Goal: Task Accomplishment & Management: Complete application form

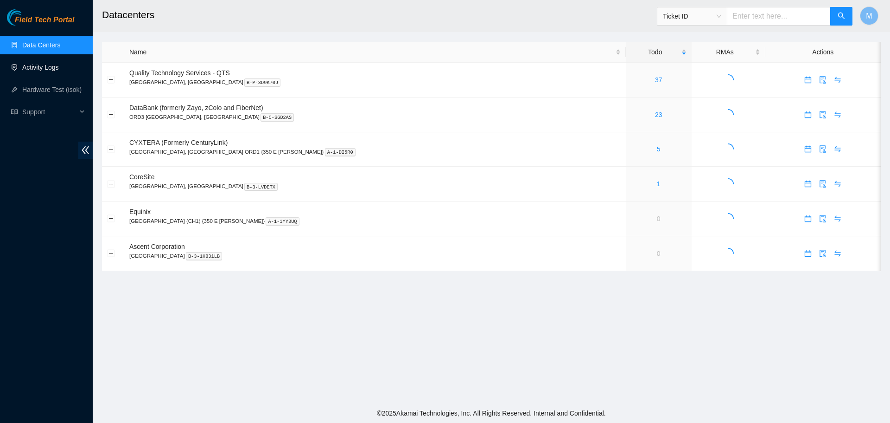
click at [23, 64] on link "Activity Logs" at bounding box center [40, 67] width 37 height 7
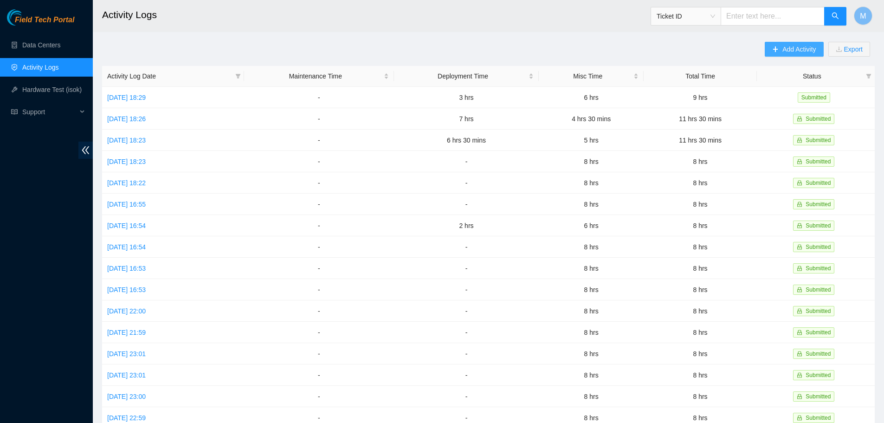
click at [791, 51] on span "Add Activity" at bounding box center [798, 49] width 33 height 10
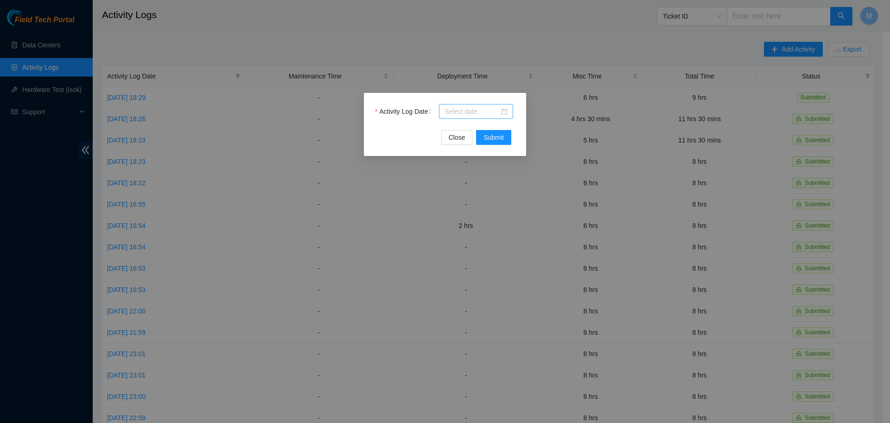
click at [505, 110] on div at bounding box center [476, 111] width 63 height 10
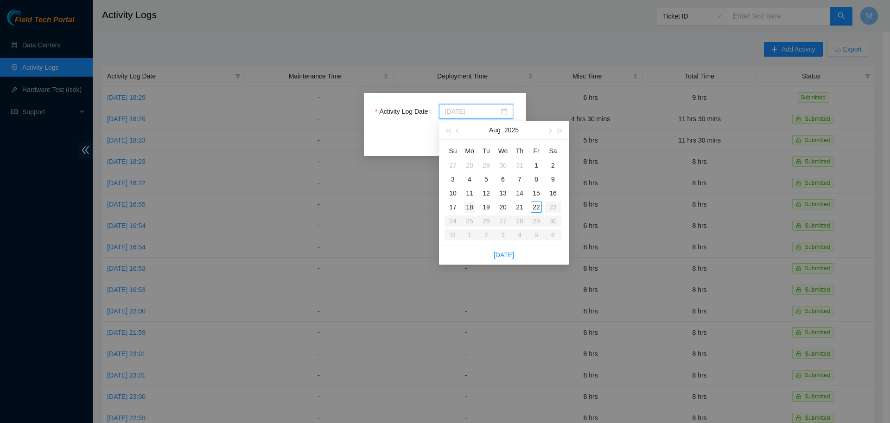
type input "2025-08-18"
click at [471, 207] on div "18" at bounding box center [469, 206] width 11 height 11
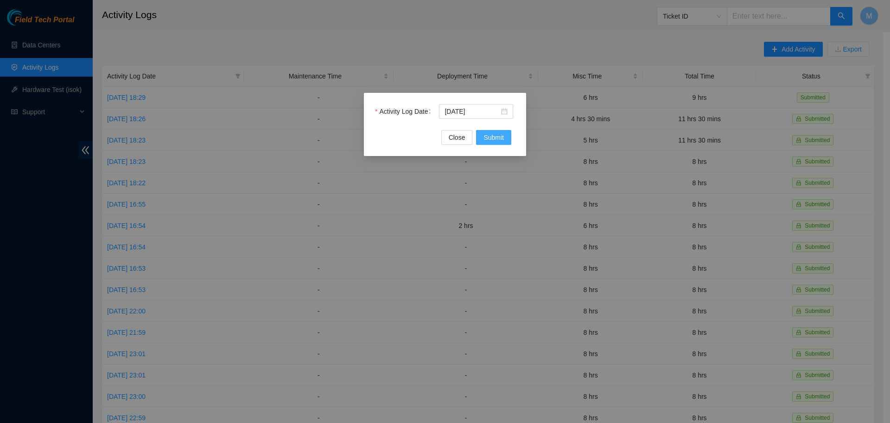
click at [489, 134] on span "Submit" at bounding box center [494, 137] width 20 height 10
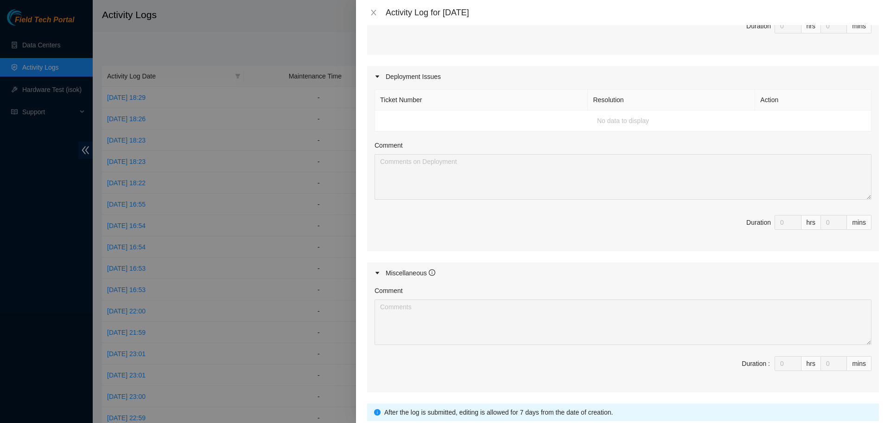
scroll to position [348, 0]
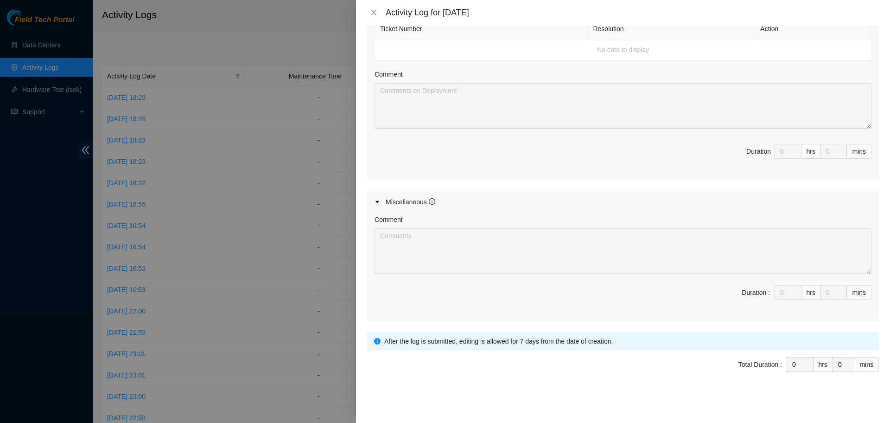
click at [379, 201] on icon "caret-right" at bounding box center [378, 201] width 4 height 2
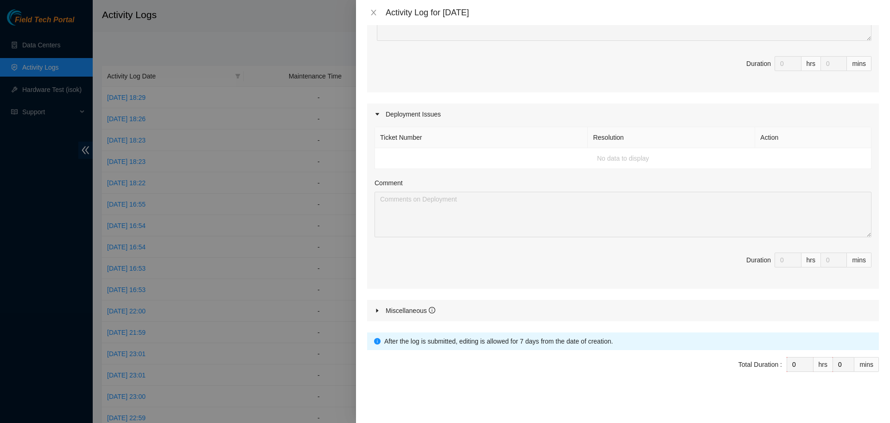
scroll to position [240, 0]
click at [375, 310] on icon "caret-right" at bounding box center [378, 310] width 6 height 6
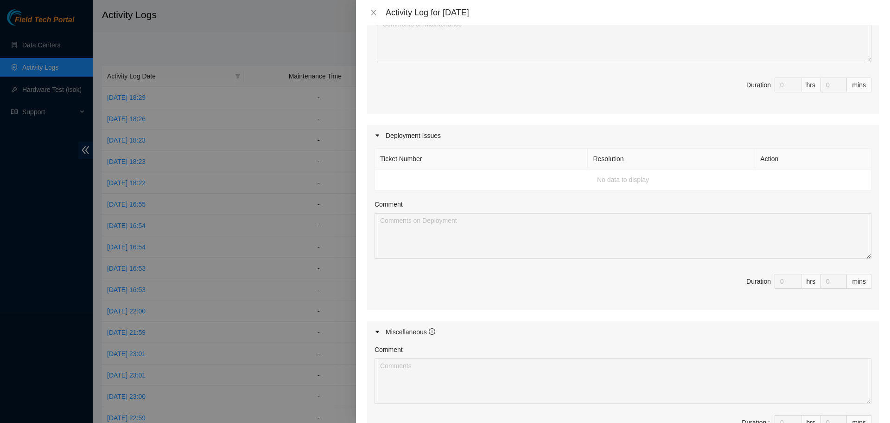
scroll to position [209, 0]
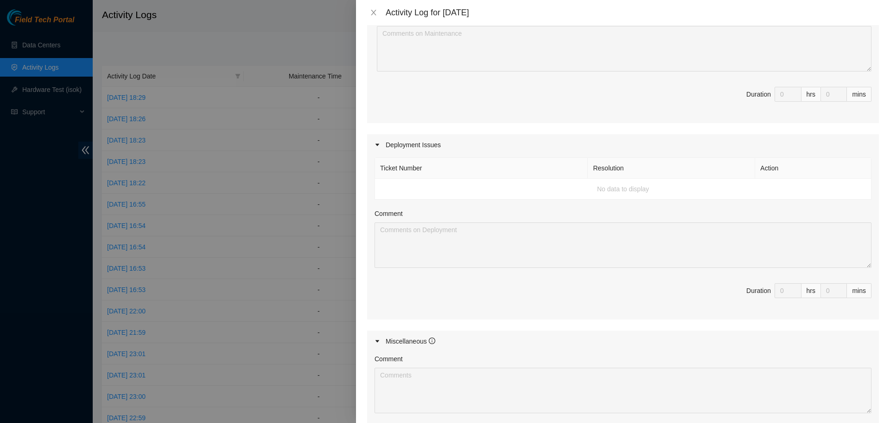
click at [408, 188] on td "No data to display" at bounding box center [623, 189] width 497 height 21
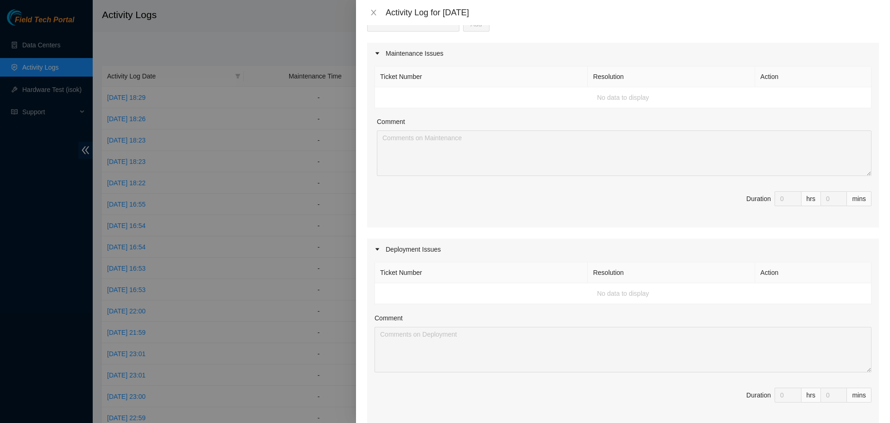
scroll to position [0, 0]
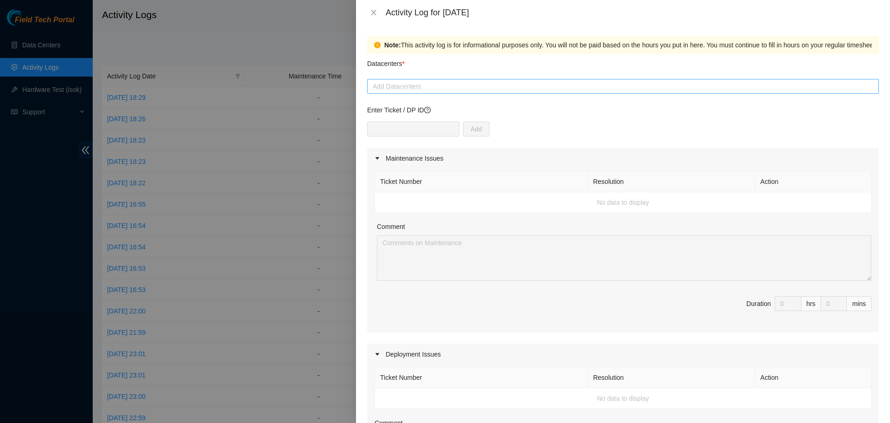
click at [432, 88] on div at bounding box center [623, 86] width 507 height 11
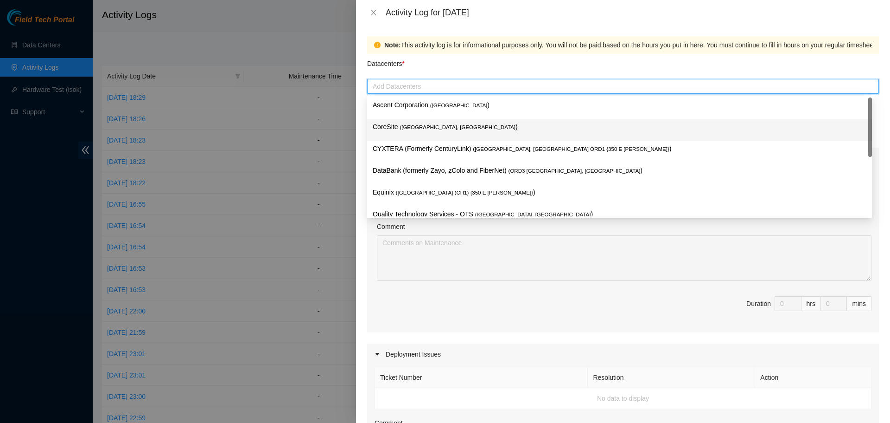
scroll to position [12, 0]
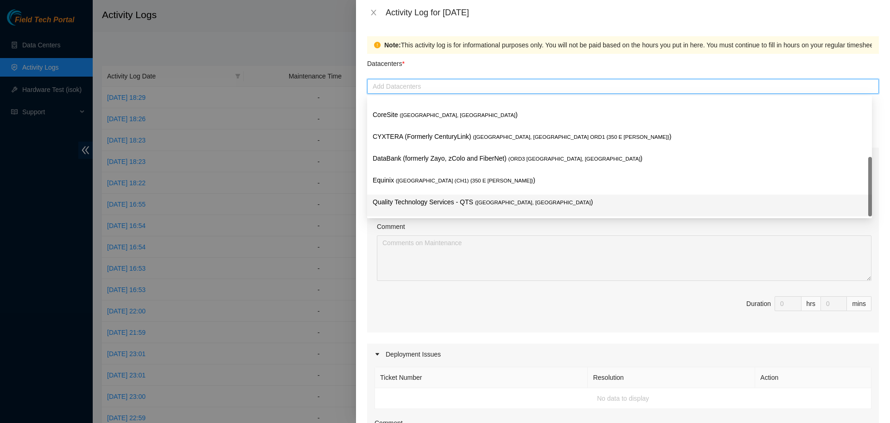
click at [416, 203] on p "Quality Technology Services - QTS ( Chicago, IL )" at bounding box center [620, 202] width 494 height 11
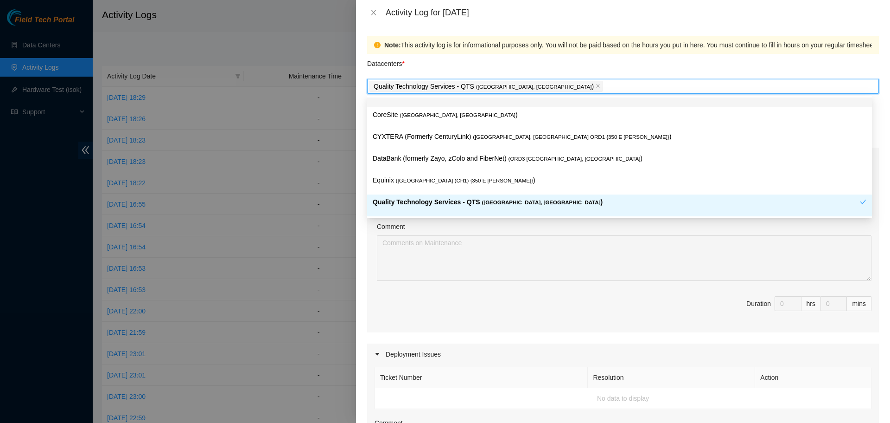
click at [601, 61] on div "Datacenters *" at bounding box center [623, 66] width 512 height 25
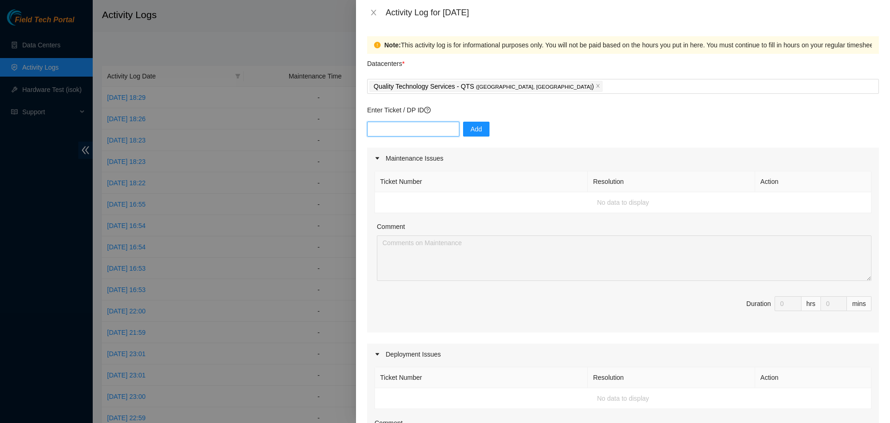
click at [424, 128] on input "text" at bounding box center [413, 129] width 92 height 15
paste input "DP83719"
type input "DP83719"
click at [471, 128] on span "Add" at bounding box center [477, 129] width 12 height 10
click at [391, 130] on input "text" at bounding box center [413, 129] width 92 height 15
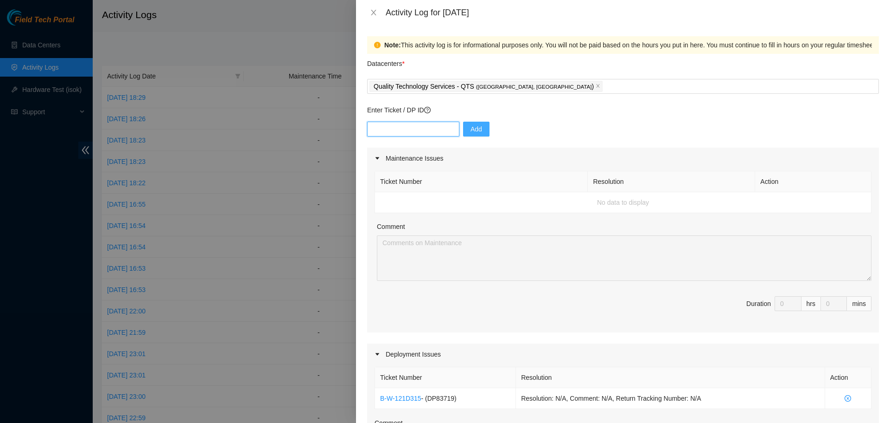
paste input "DP83720"
type input "DP83720"
click at [471, 126] on span "Add" at bounding box center [477, 129] width 12 height 10
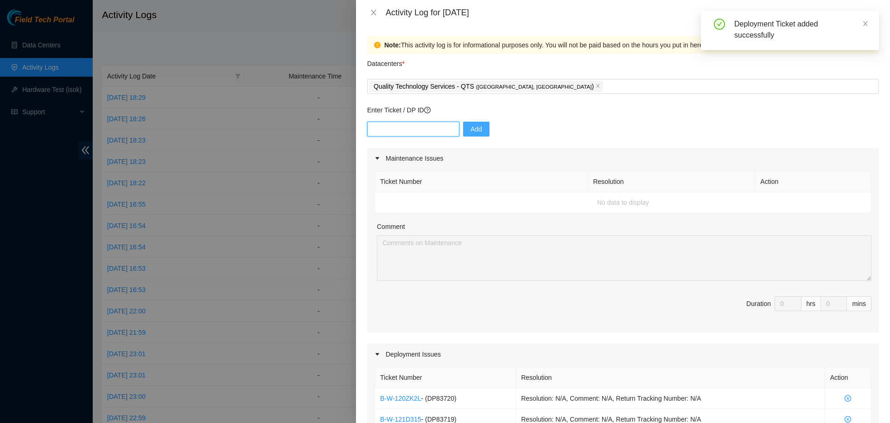
click at [407, 128] on input "text" at bounding box center [413, 129] width 92 height 15
paste input "DP83722"
type input "DP83722"
click at [475, 129] on span "Add" at bounding box center [477, 129] width 12 height 10
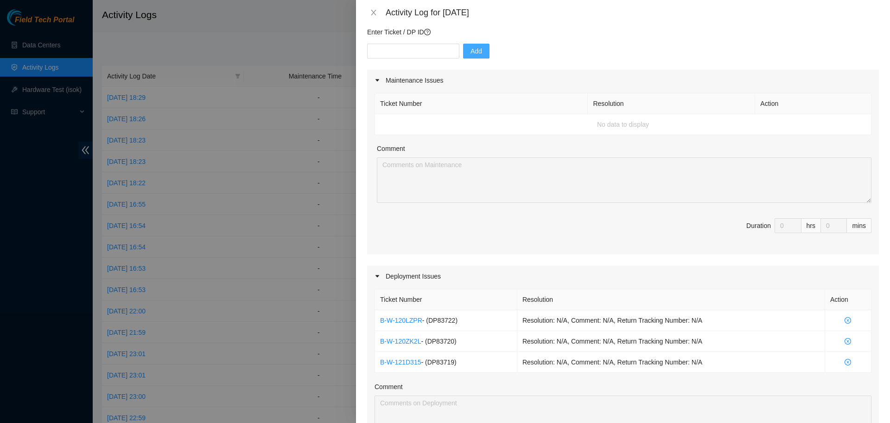
scroll to position [0, 0]
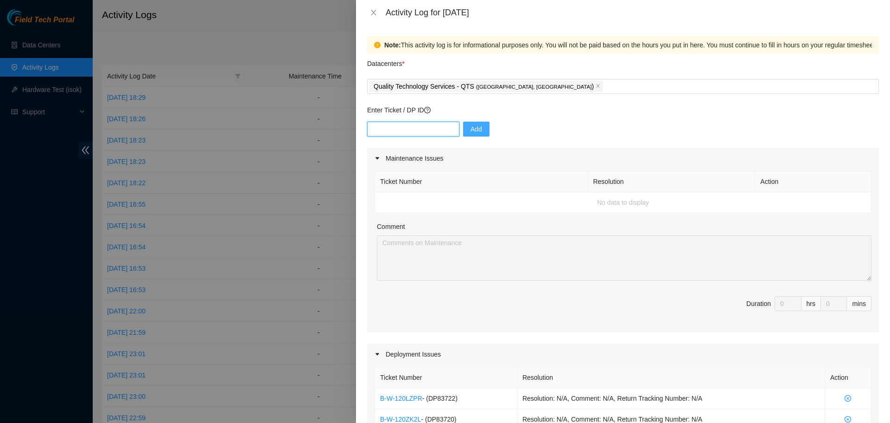
click at [400, 129] on input "text" at bounding box center [413, 129] width 92 height 15
paste input "DP83723"
type input "DP83723"
click at [476, 127] on button "Add" at bounding box center [476, 129] width 26 height 15
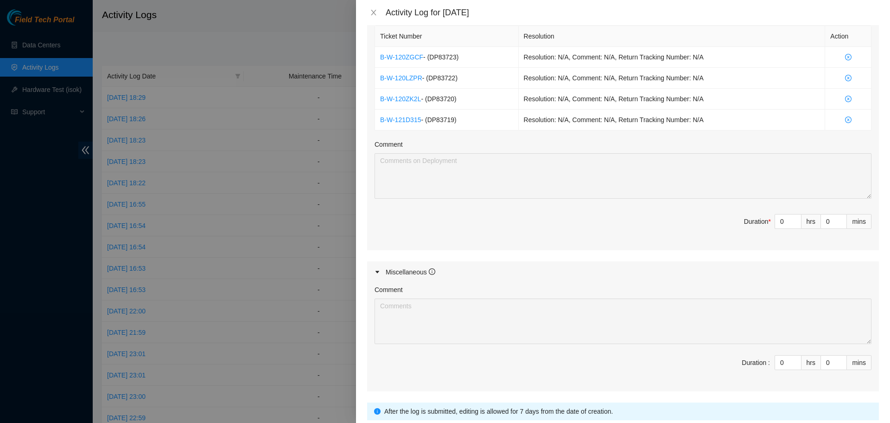
scroll to position [411, 0]
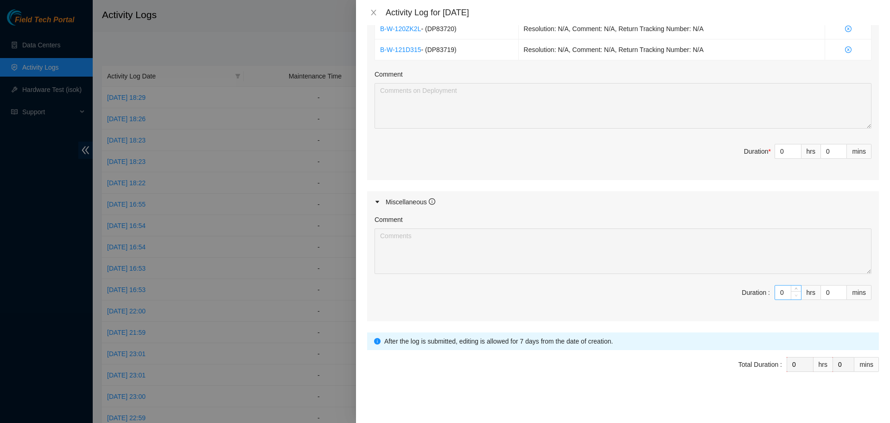
click at [791, 291] on span "Decrease Value" at bounding box center [796, 295] width 10 height 8
type input "1"
click at [795, 289] on icon "up" at bounding box center [796, 289] width 3 height 3
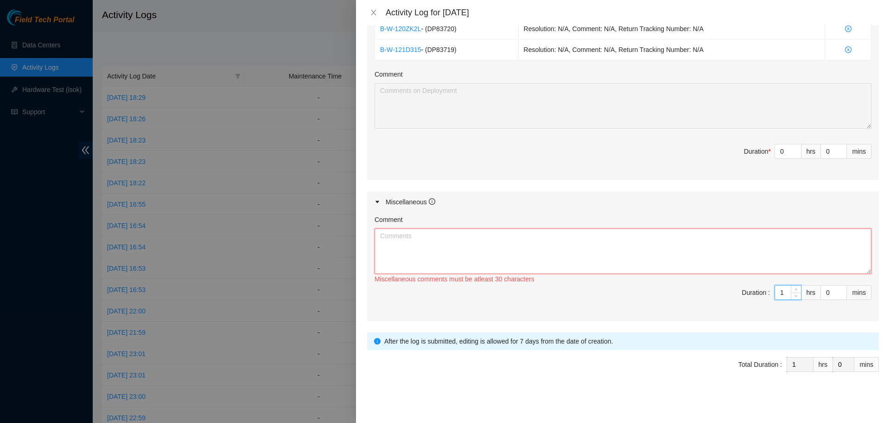
click at [435, 243] on textarea "Comment" at bounding box center [623, 250] width 497 height 45
paste textarea "Morning commute to QTS recorded - 8:00 AM - 10:00 PM"
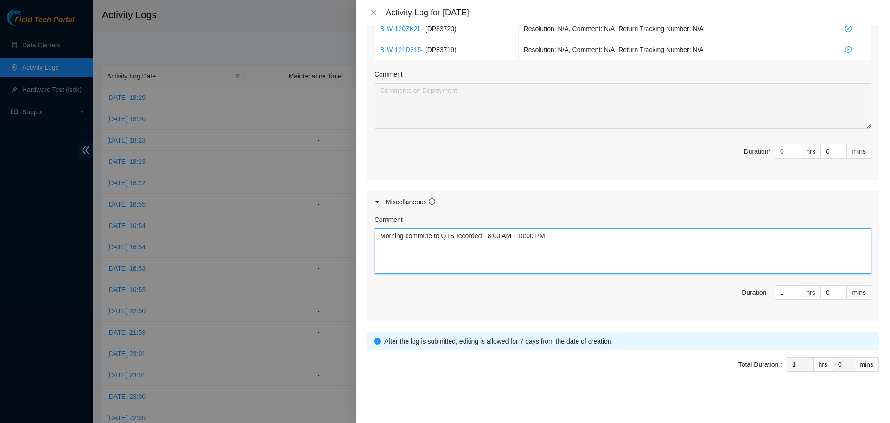
paste textarea "Night commute home from QTS recorded - 6:30 PM - 8:00 PM"
type textarea "Morning commute to QTS recorded - 8:00 AM - 10:00 PM Night commute home from QT…"
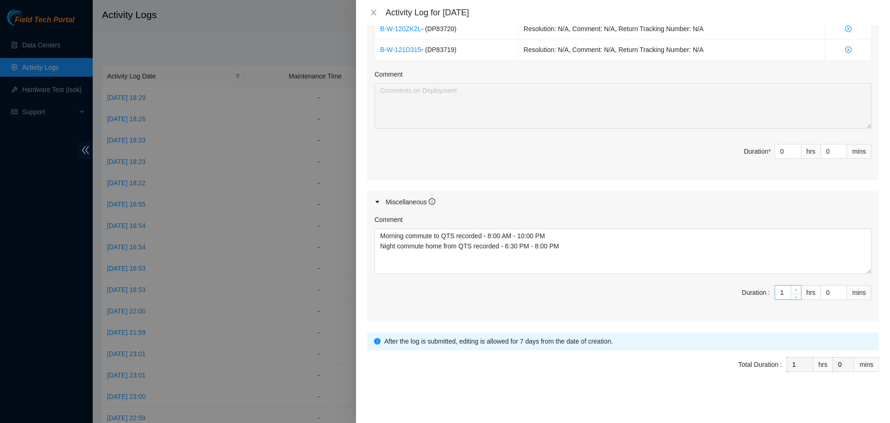
type input "2"
click at [795, 289] on icon "up" at bounding box center [796, 289] width 3 height 3
type input "3"
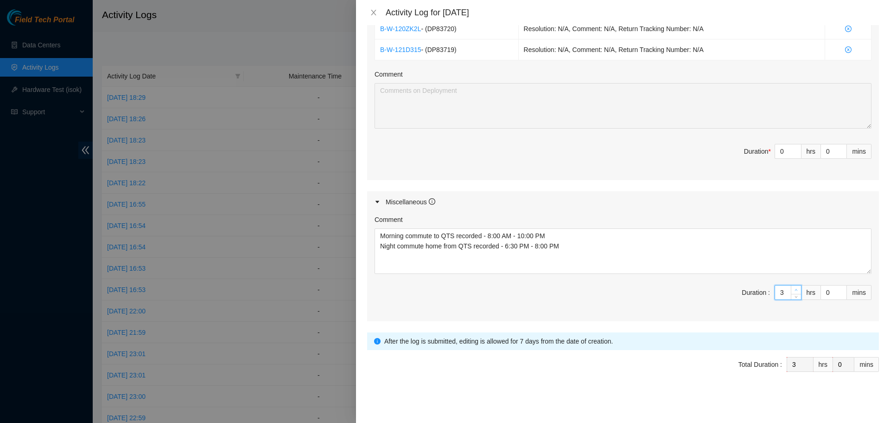
click at [795, 288] on icon "up" at bounding box center [796, 289] width 3 height 3
click at [826, 292] on input "0" at bounding box center [834, 292] width 26 height 14
type input "3"
type input "30"
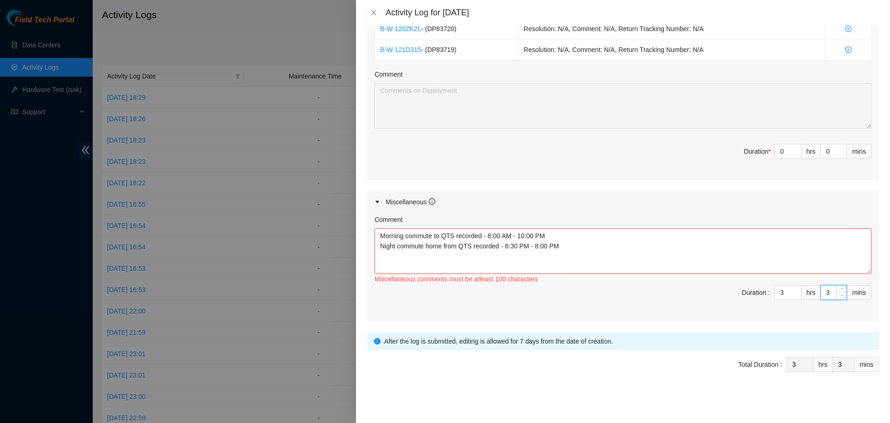
type input "30"
click at [637, 298] on span "Duration : 3 hrs 30 mins" at bounding box center [623, 298] width 497 height 26
click at [596, 244] on textarea "Morning commute to QTS recorded - 8:00 AM - 10:00 PM Night commute home from QT…" at bounding box center [623, 250] width 497 height 45
click at [406, 236] on textarea "Morning commute to QTS recorded - 8:00 AM - 10:00 PM Night commute home from QT…" at bounding box center [623, 250] width 497 height 45
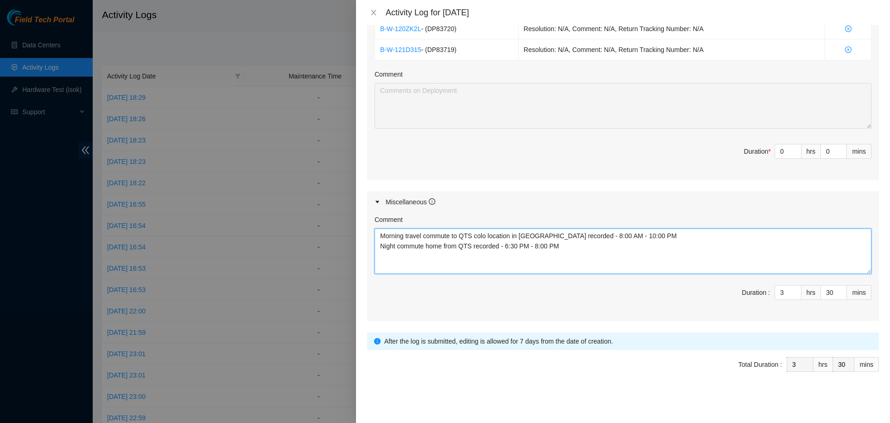
click at [501, 246] on textarea "Morning travel commute to QTS colo location in Chicago recorded - 8:00 AM - 10:…" at bounding box center [623, 250] width 497 height 45
click at [651, 250] on textarea "Morning travel commute to QTS colo location in Chicago recorded - 8:00 AM - 10:…" at bounding box center [623, 250] width 497 height 45
drag, startPoint x: 636, startPoint y: 244, endPoint x: 378, endPoint y: 237, distance: 258.4
click at [378, 237] on textarea "Morning travel commute to QTS colo location in Chicago recorded - 8:00 AM - 10:…" at bounding box center [623, 250] width 497 height 45
type textarea "Morning travel commute to QTS colo location in Chicago recorded - 8:00 AM - 10:…"
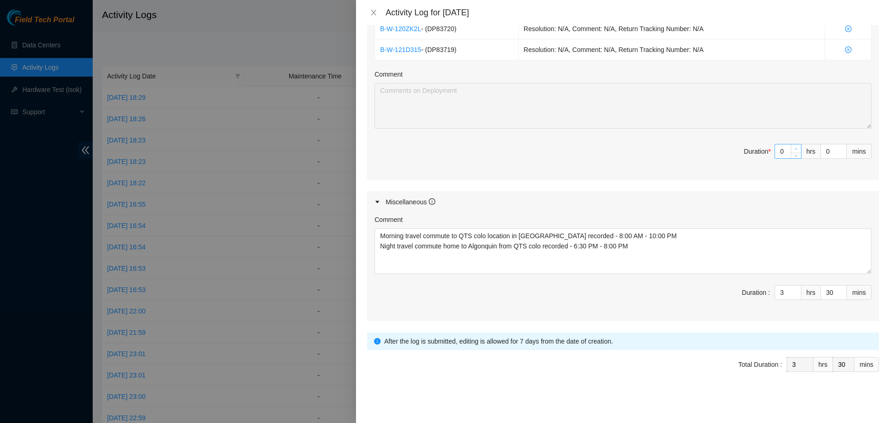
click at [795, 148] on icon "up" at bounding box center [796, 148] width 3 height 3
type input "1"
type input "4"
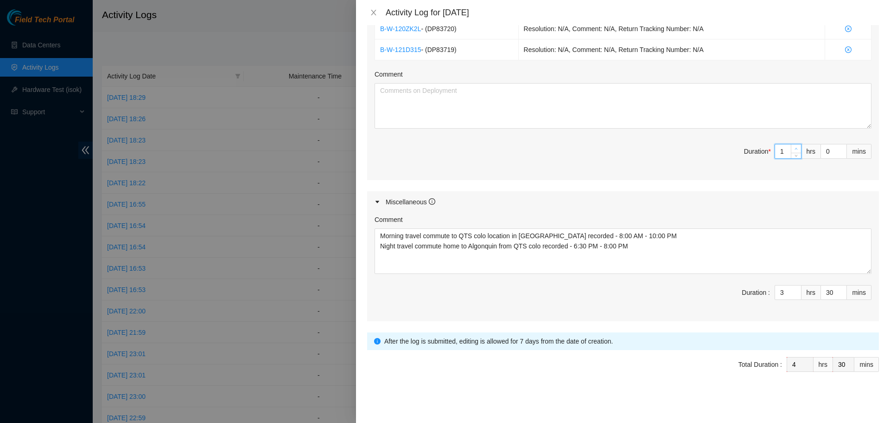
type input "2"
type input "5"
click at [795, 148] on icon "up" at bounding box center [796, 148] width 3 height 3
type input "3"
type input "6"
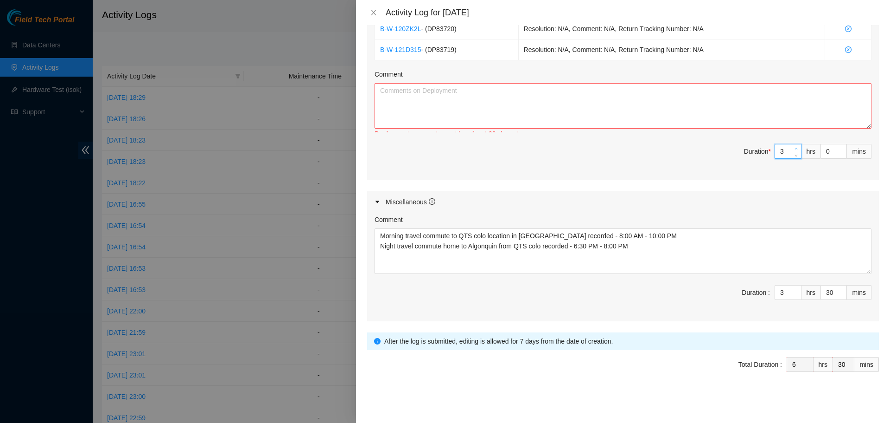
click at [795, 148] on icon "up" at bounding box center [796, 148] width 3 height 3
type input "4"
type input "7"
click at [496, 97] on textarea "Comment" at bounding box center [623, 105] width 497 height 45
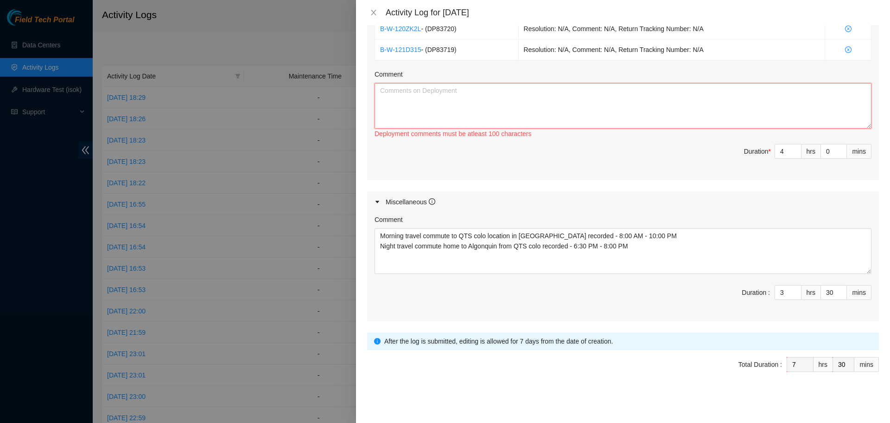
paste textarea "DP83719 - unpacked servers & supplies and brought everything up to DH2. Started…"
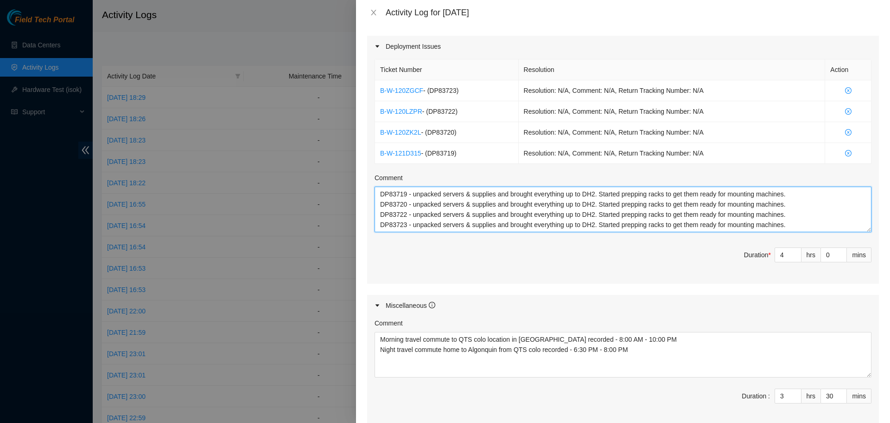
scroll to position [318, 0]
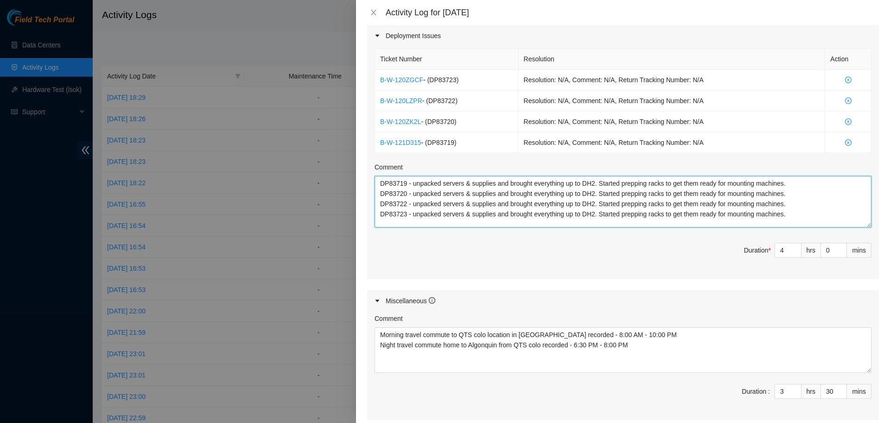
drag, startPoint x: 864, startPoint y: 220, endPoint x: 863, endPoint y: 226, distance: 6.1
click at [863, 226] on textarea "DP83719 - unpacked servers & supplies and brought everything up to DH2. Started…" at bounding box center [623, 201] width 497 height 51
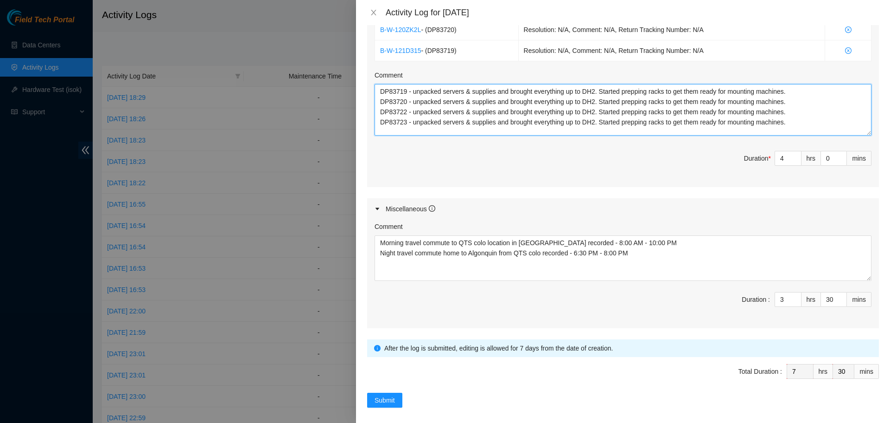
scroll to position [411, 0]
type textarea "DP83719 - unpacked servers & supplies and brought everything up to DH2. Started…"
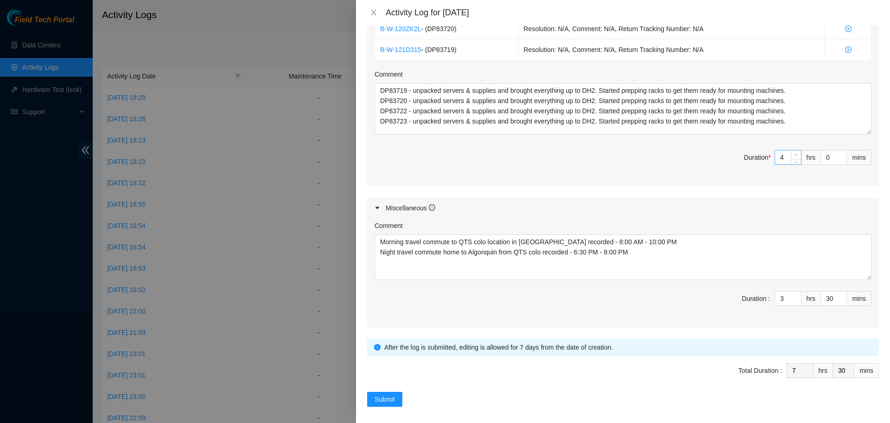
type input "5"
type input "8"
click at [794, 152] on span "up" at bounding box center [797, 155] width 6 height 6
type input "6"
type input "9"
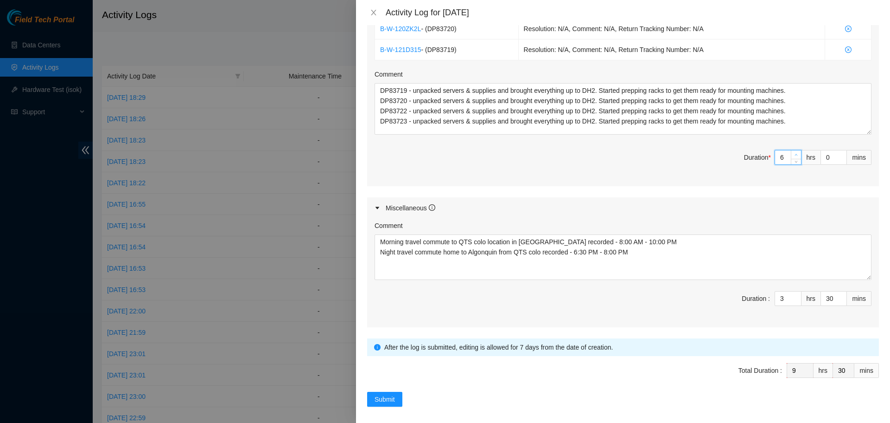
click at [794, 152] on span "up" at bounding box center [797, 155] width 6 height 6
type input "7"
type input "10"
click at [794, 152] on span "up" at bounding box center [797, 155] width 6 height 6
type input "8"
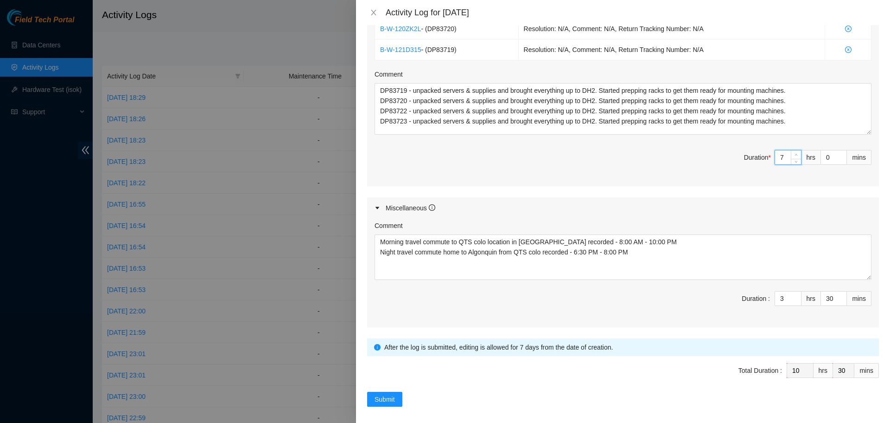
type input "11"
click at [794, 152] on span "up" at bounding box center [797, 155] width 6 height 6
click at [522, 376] on span "Total Duration : 11 hrs 30 mins" at bounding box center [623, 376] width 512 height 26
click at [606, 194] on div "Maintenance Issues Ticket Number Resolution Action No data to display Comment D…" at bounding box center [623, 32] width 512 height 590
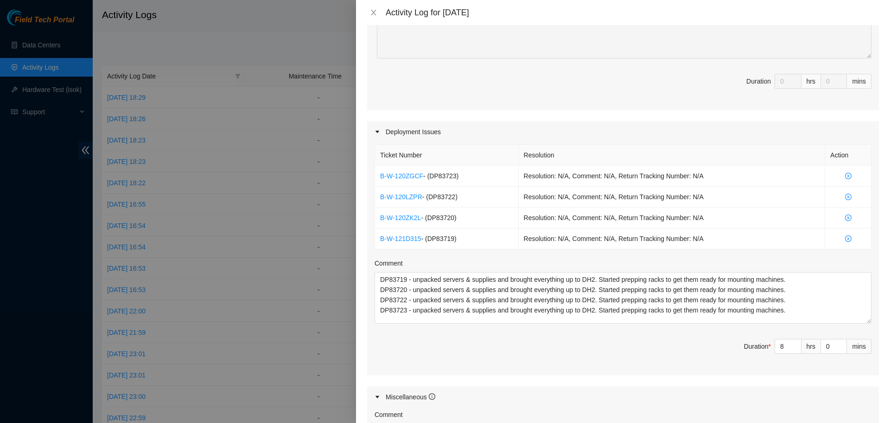
scroll to position [417, 0]
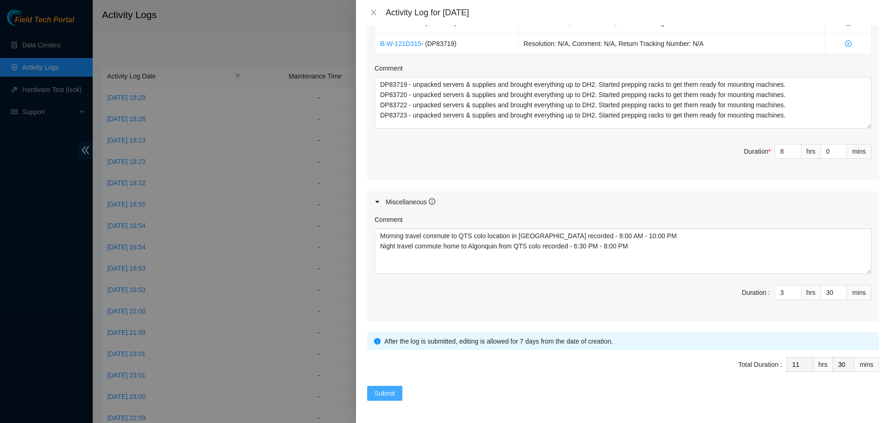
click at [388, 392] on span "Submit" at bounding box center [385, 393] width 20 height 10
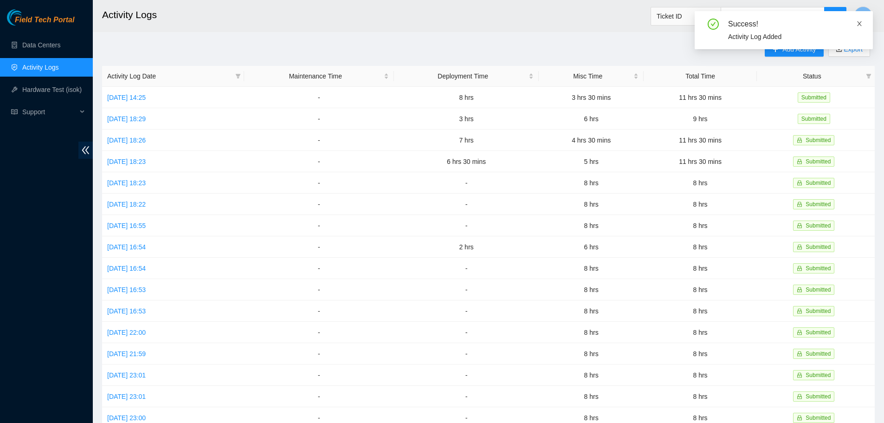
click at [857, 22] on icon "close" at bounding box center [859, 23] width 6 height 6
click at [802, 43] on button "Add Activity" at bounding box center [793, 49] width 58 height 15
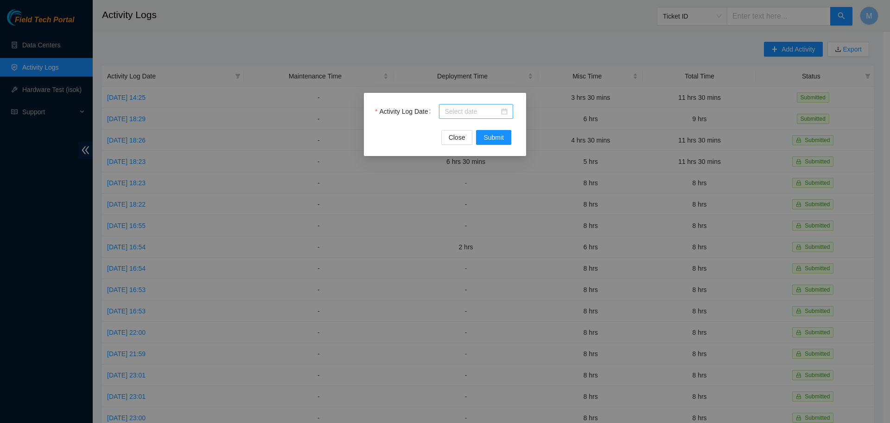
click at [506, 113] on div at bounding box center [476, 111] width 63 height 10
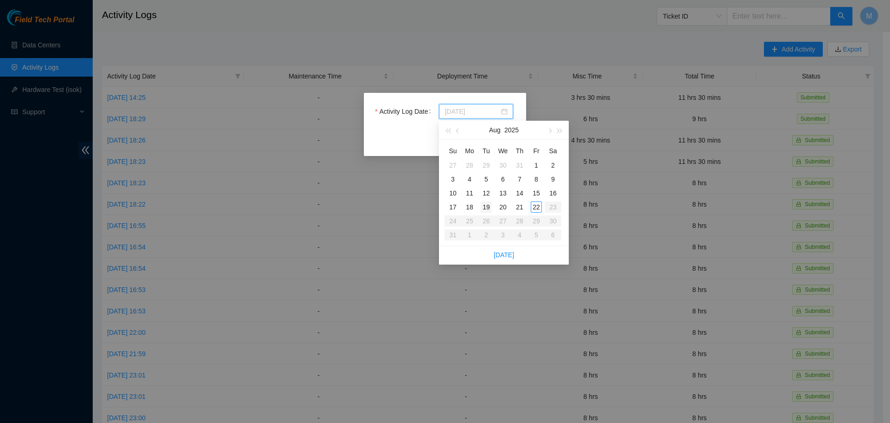
type input "2025-08-19"
click at [488, 208] on div "19" at bounding box center [486, 206] width 11 height 11
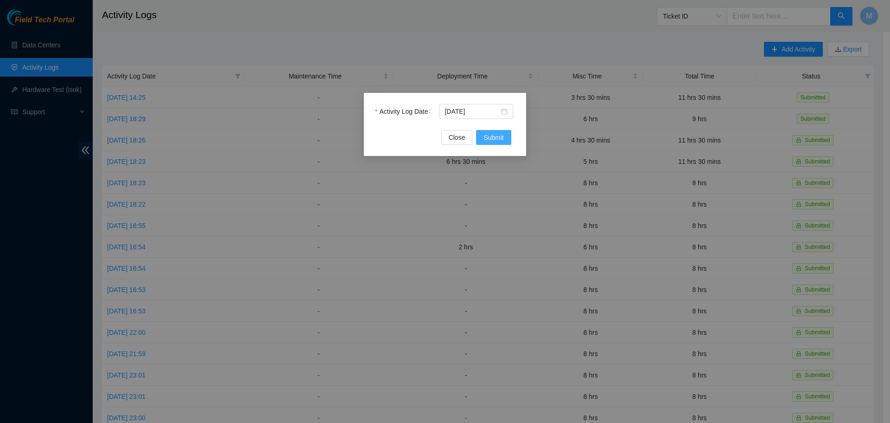
click at [492, 139] on span "Submit" at bounding box center [494, 137] width 20 height 10
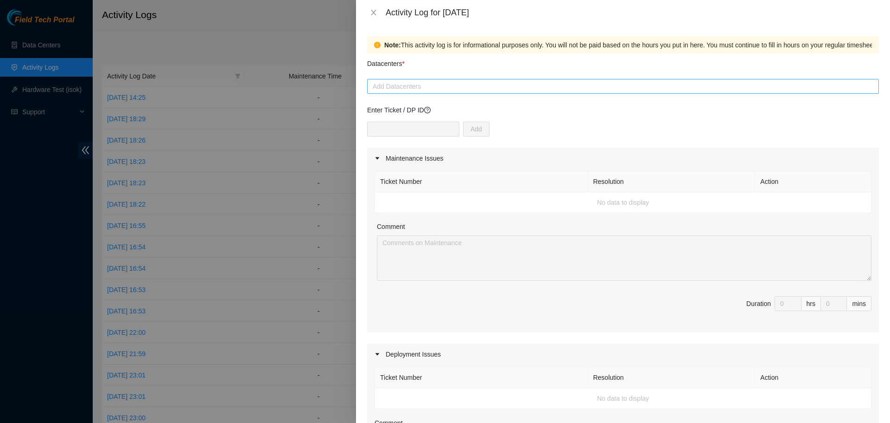
click at [533, 89] on div at bounding box center [623, 86] width 507 height 11
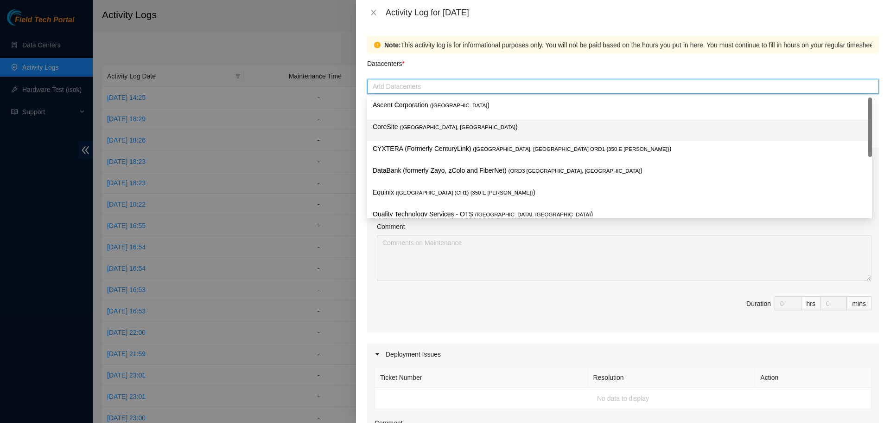
scroll to position [12, 0]
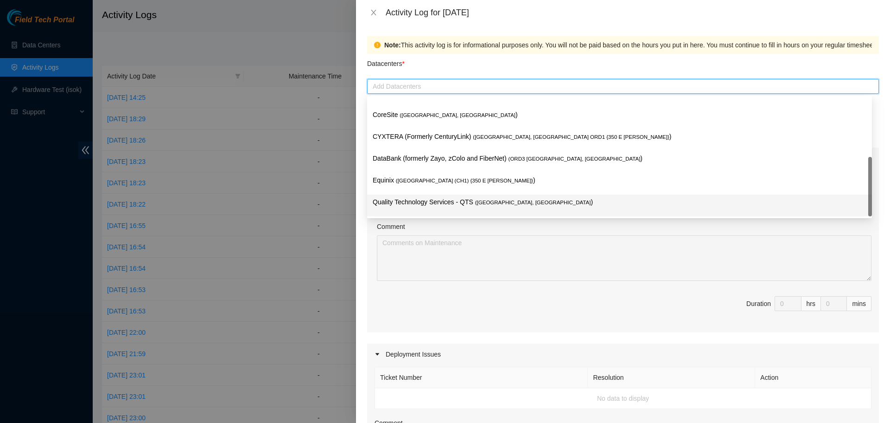
click at [415, 201] on p "Quality Technology Services - QTS ( Chicago, IL )" at bounding box center [620, 202] width 494 height 11
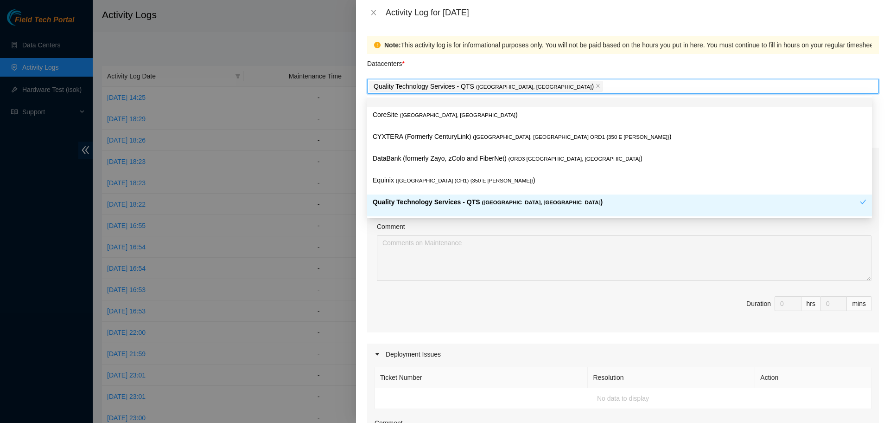
click at [597, 71] on div "Datacenters *" at bounding box center [623, 66] width 512 height 25
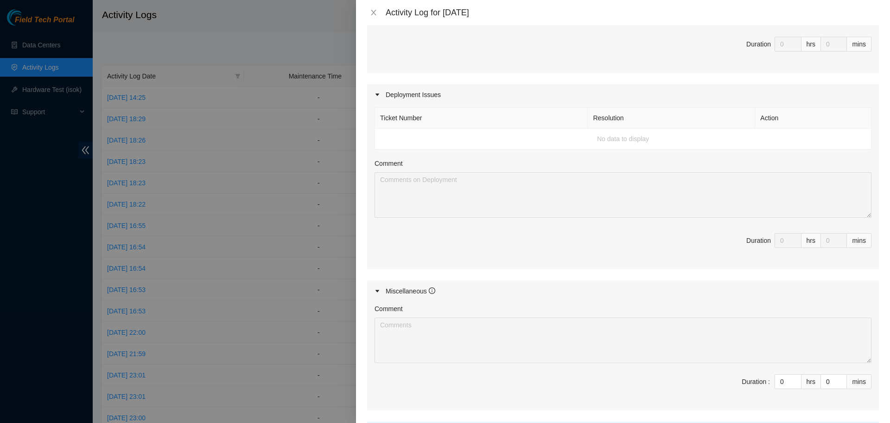
scroll to position [348, 0]
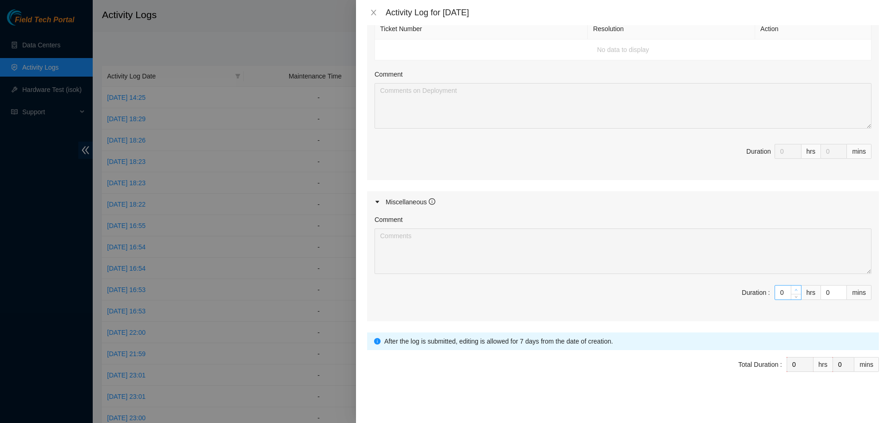
type input "1"
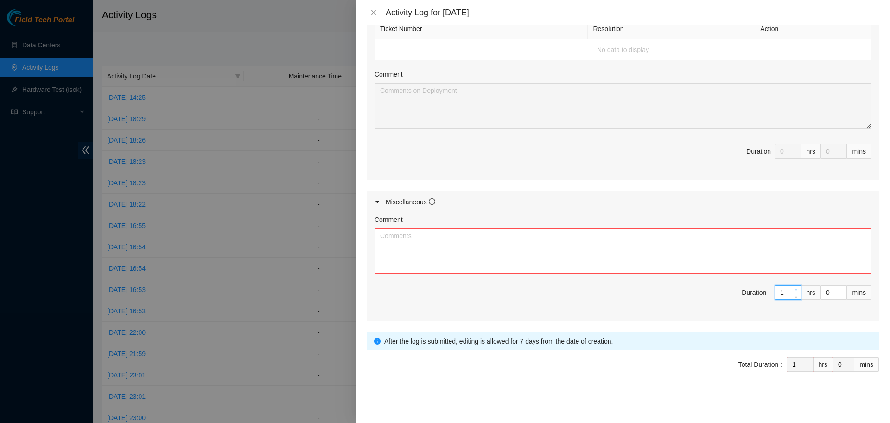
click at [794, 287] on span "up" at bounding box center [797, 290] width 6 height 6
click at [699, 255] on textarea "Comment" at bounding box center [623, 250] width 497 height 45
paste textarea "Worked Remote from Home today. Spent the day monitoring chat rooms and emails f…"
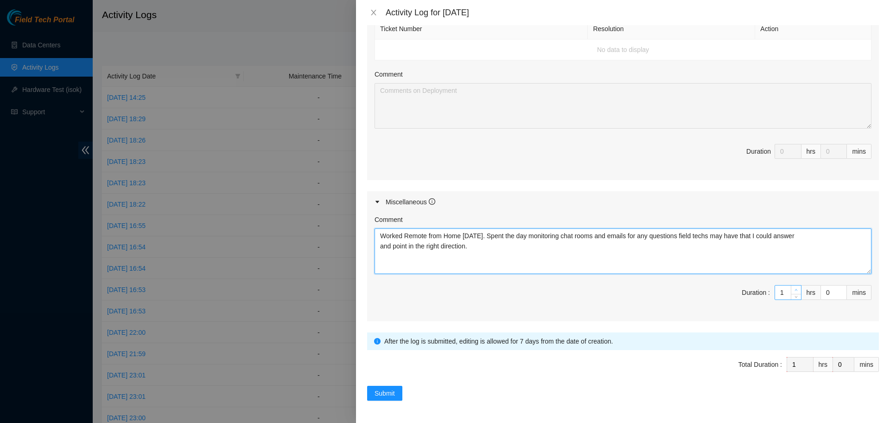
type textarea "Worked Remote from Home today. Spent the day monitoring chat rooms and emails f…"
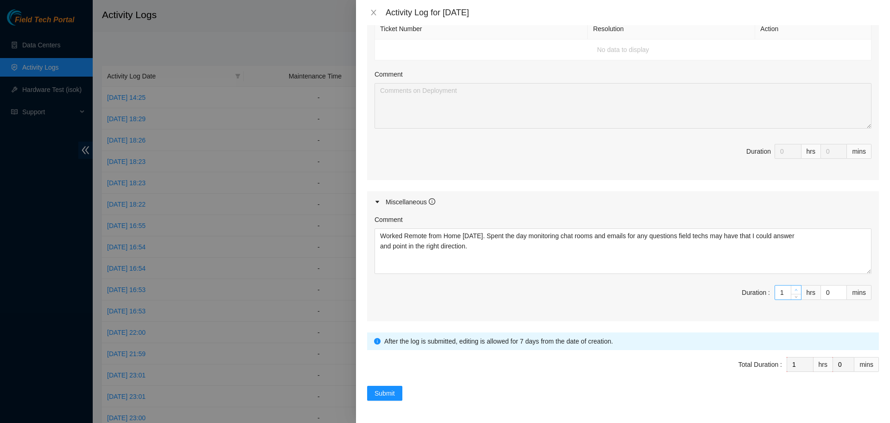
type input "2"
click at [795, 290] on icon "up" at bounding box center [796, 289] width 3 height 3
type input "3"
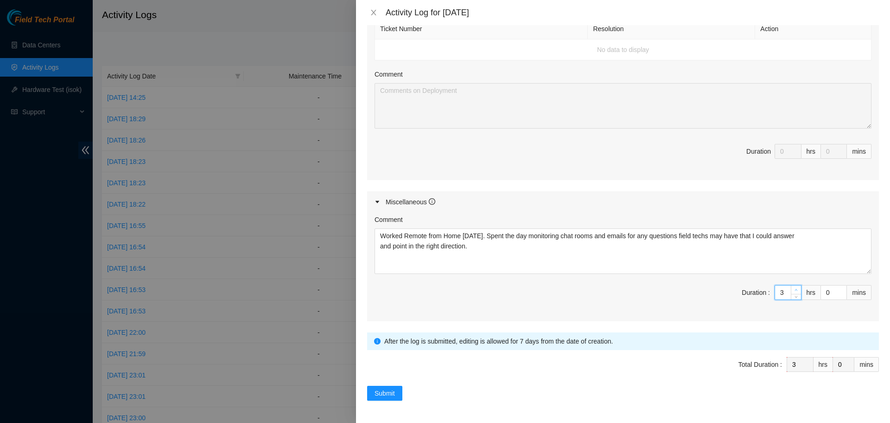
click at [795, 290] on icon "up" at bounding box center [796, 289] width 3 height 3
type input "4"
click at [794, 289] on span "up" at bounding box center [797, 290] width 6 height 6
type input "5"
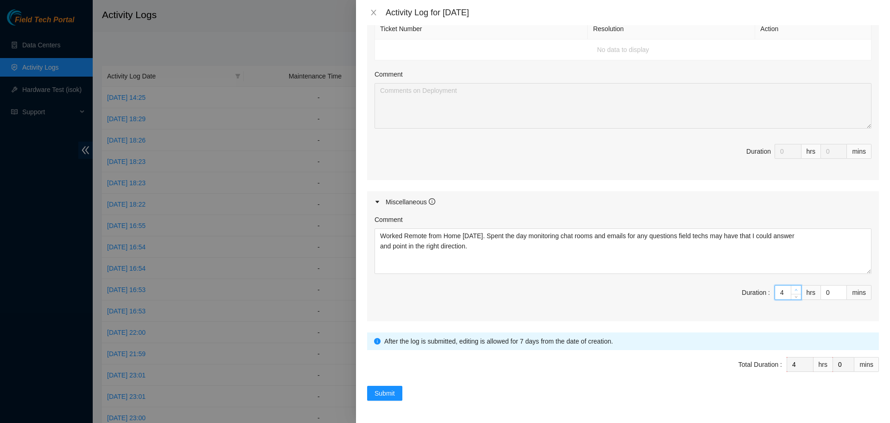
type input "5"
click at [794, 289] on span "up" at bounding box center [797, 290] width 6 height 6
type input "6"
click at [794, 289] on span "up" at bounding box center [797, 290] width 6 height 6
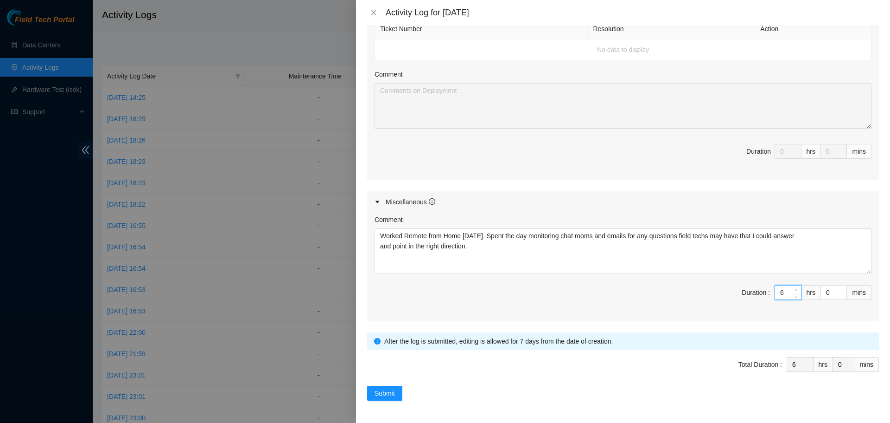
type input "7"
click at [794, 289] on span "up" at bounding box center [797, 290] width 6 height 6
type input "8"
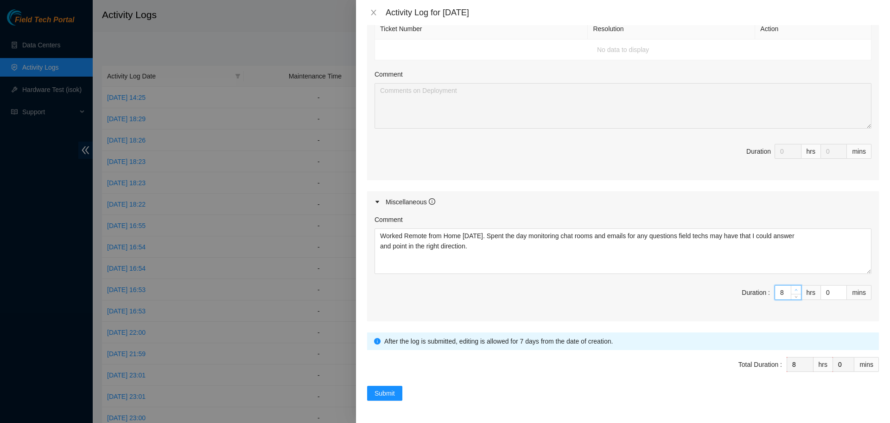
click at [794, 288] on span "up" at bounding box center [797, 290] width 6 height 6
click at [653, 391] on div "Submit" at bounding box center [623, 392] width 512 height 15
click at [387, 392] on span "Submit" at bounding box center [385, 393] width 20 height 10
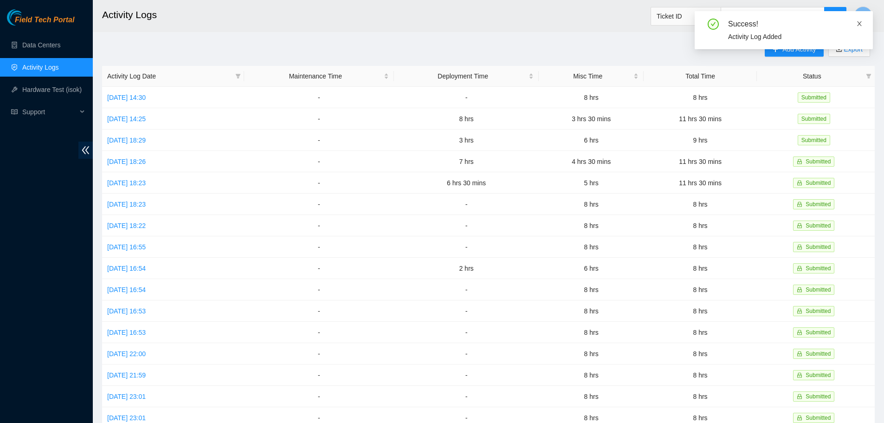
click at [860, 22] on icon "close" at bounding box center [859, 23] width 5 height 5
click at [785, 52] on span "Add Activity" at bounding box center [798, 49] width 33 height 10
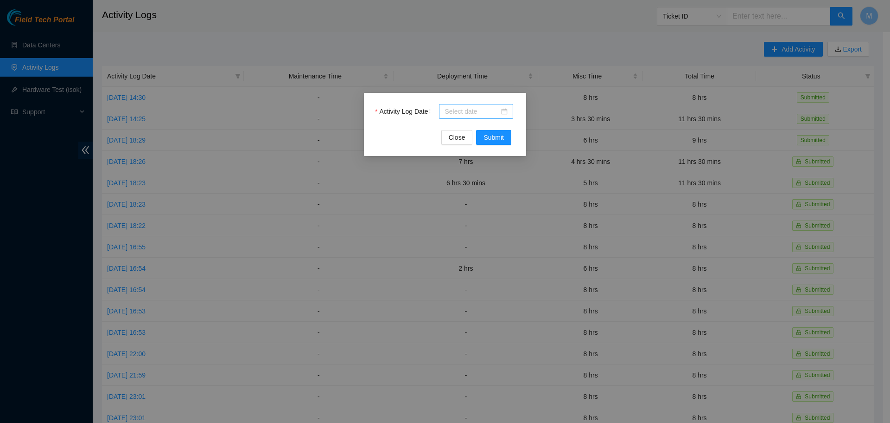
click at [509, 113] on div at bounding box center [476, 111] width 74 height 15
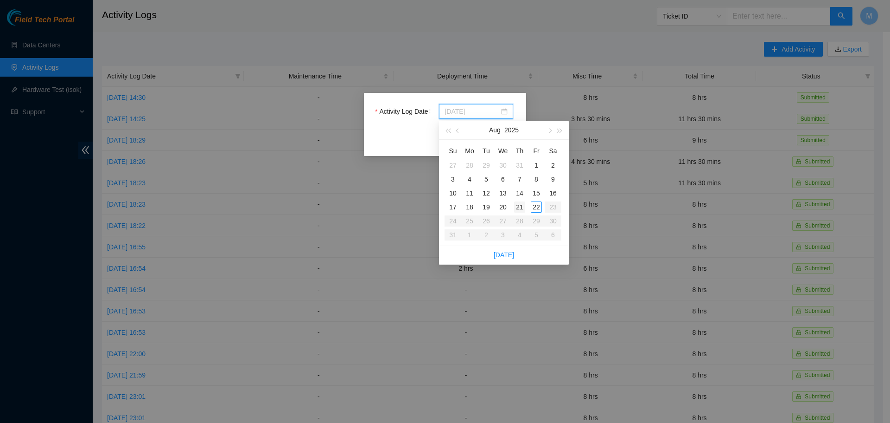
type input "2025-08-21"
click at [519, 206] on div "21" at bounding box center [519, 206] width 11 height 11
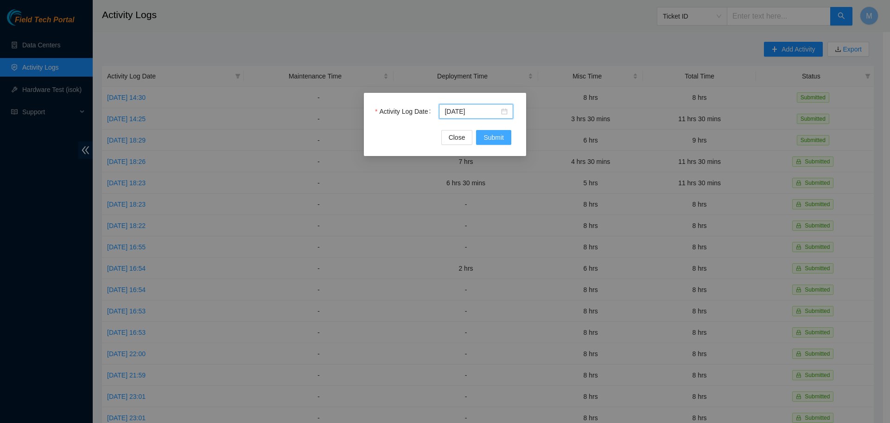
click at [491, 140] on span "Submit" at bounding box center [494, 137] width 20 height 10
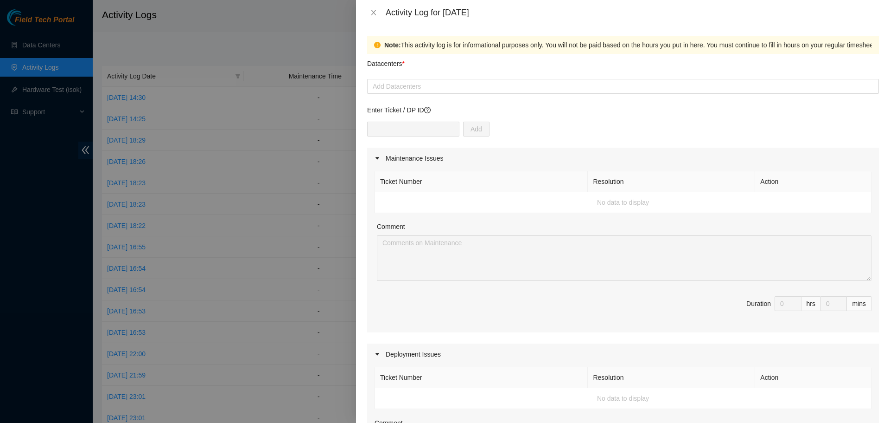
click at [229, 24] on div at bounding box center [445, 211] width 890 height 423
click at [375, 14] on icon "close" at bounding box center [373, 13] width 5 height 6
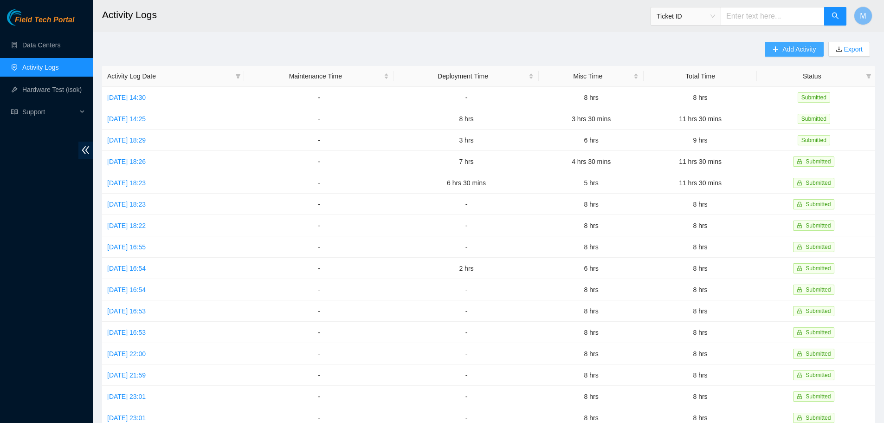
click at [787, 45] on span "Add Activity" at bounding box center [798, 49] width 33 height 10
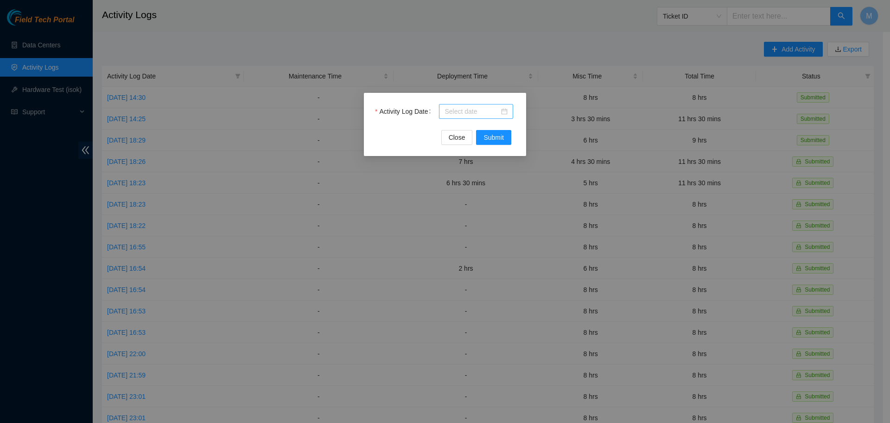
click at [504, 112] on div at bounding box center [476, 111] width 63 height 10
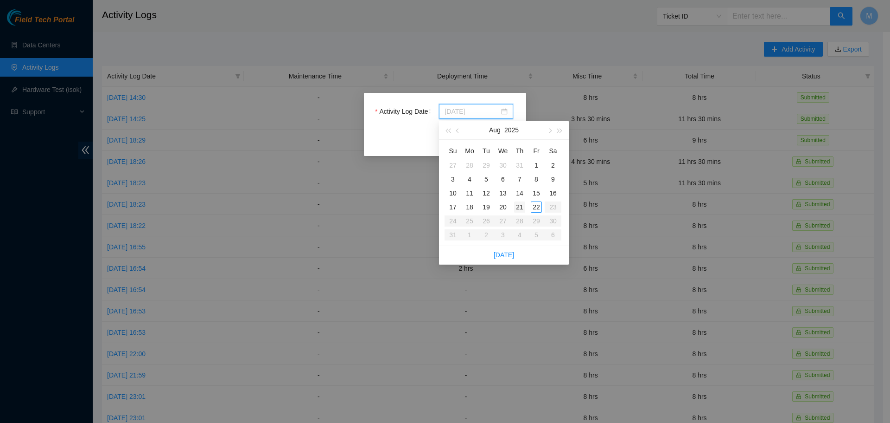
type input "2025-08-21"
click at [522, 206] on div "21" at bounding box center [519, 206] width 11 height 11
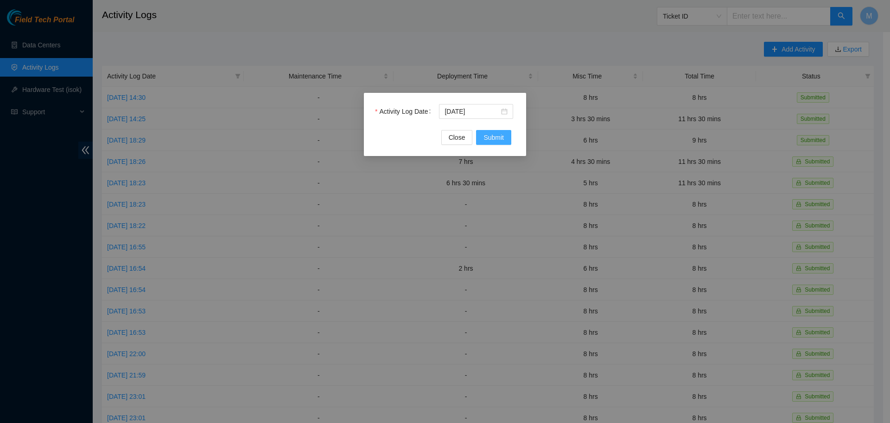
click at [493, 134] on span "Submit" at bounding box center [494, 137] width 20 height 10
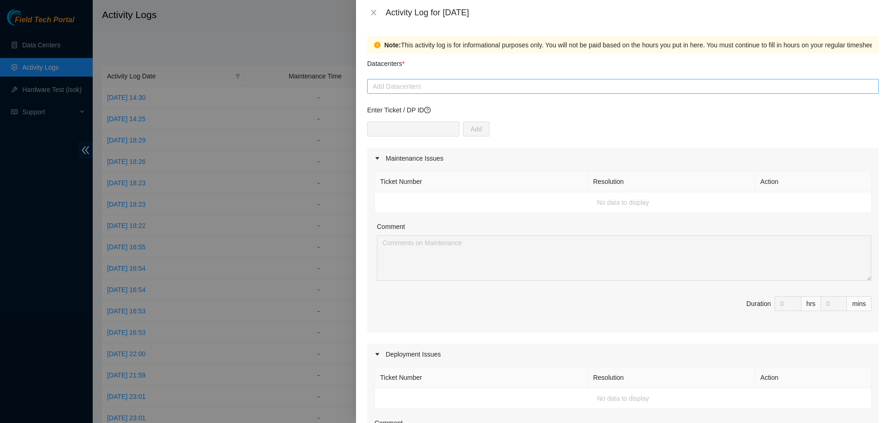
click at [452, 86] on div at bounding box center [623, 86] width 507 height 11
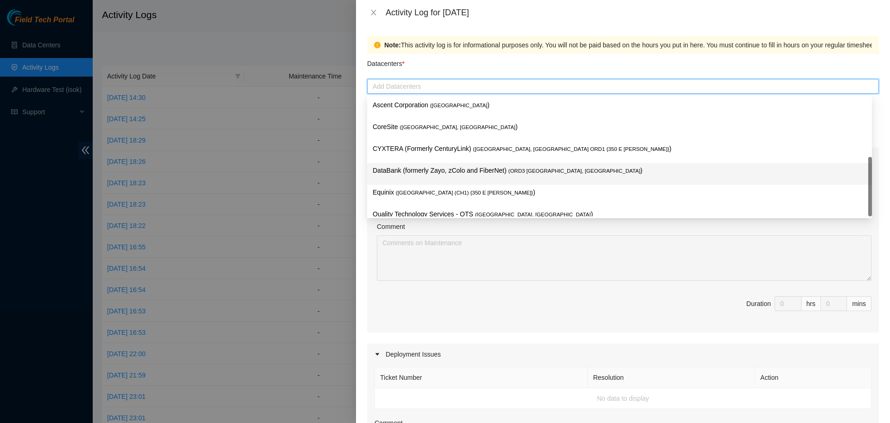
scroll to position [12, 0]
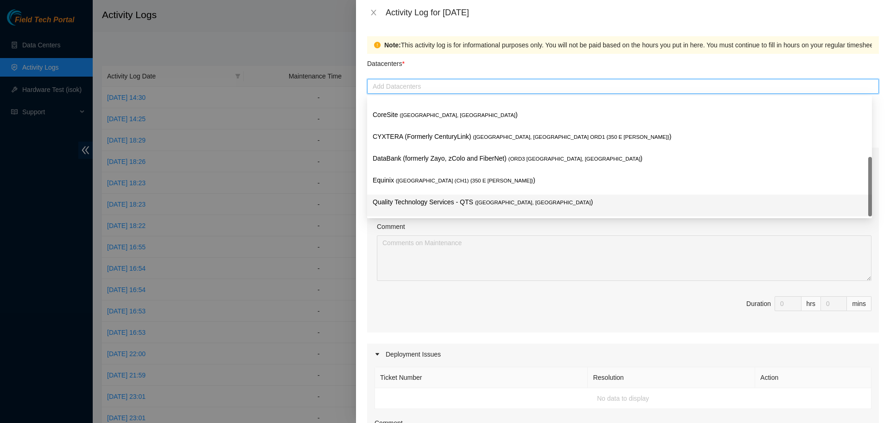
click at [411, 205] on p "Quality Technology Services - QTS ( Chicago, IL )" at bounding box center [620, 202] width 494 height 11
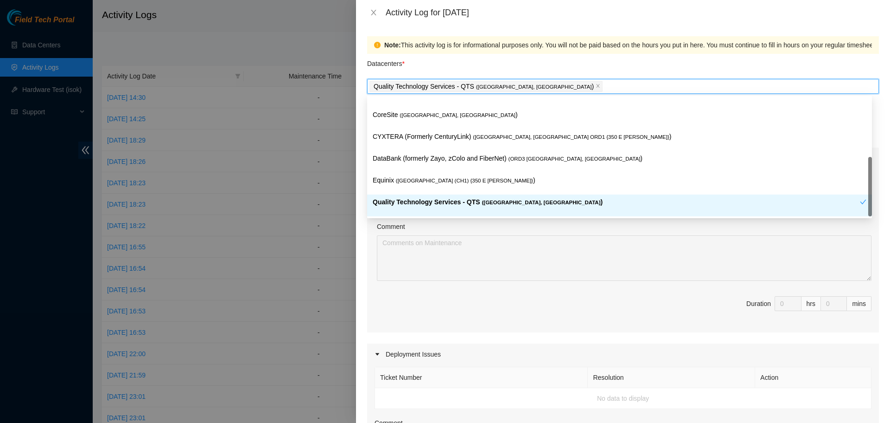
click at [434, 301] on span "Duration 0 hrs 0 mins" at bounding box center [623, 309] width 497 height 26
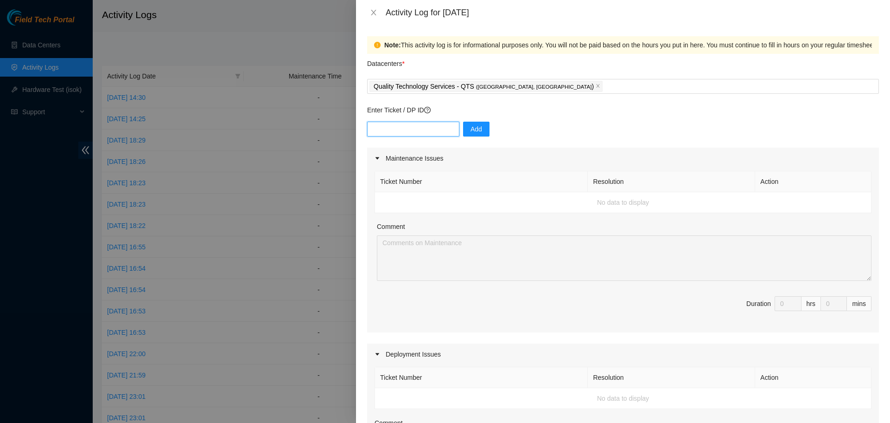
click at [391, 124] on input "text" at bounding box center [413, 129] width 92 height 15
paste input "DP83719"
type input "DP83719"
click at [471, 130] on span "Add" at bounding box center [477, 129] width 12 height 10
click at [401, 134] on input "text" at bounding box center [413, 129] width 92 height 15
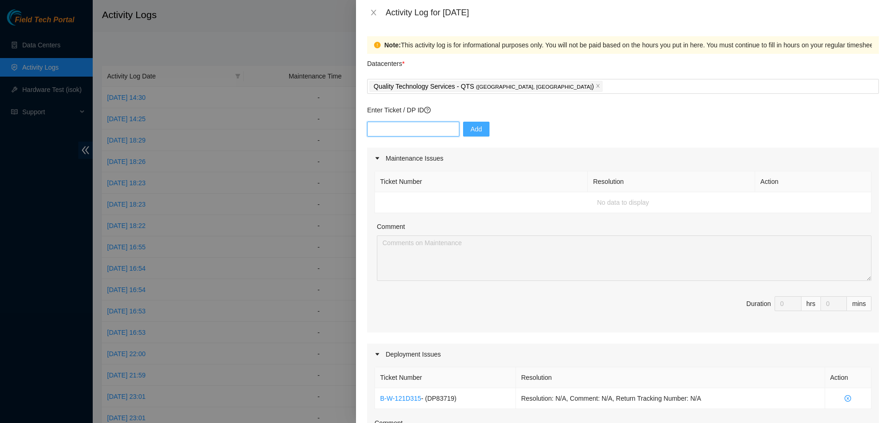
paste input "DP83720"
type input "DP83720"
click at [463, 128] on button "Add" at bounding box center [476, 129] width 26 height 15
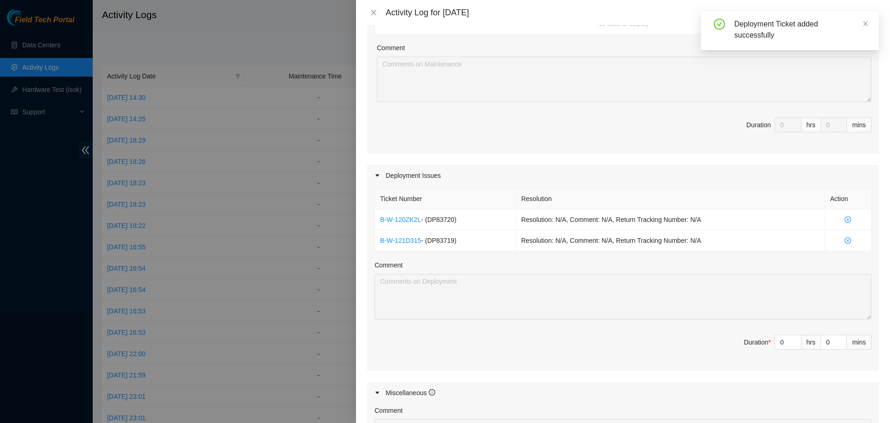
scroll to position [186, 0]
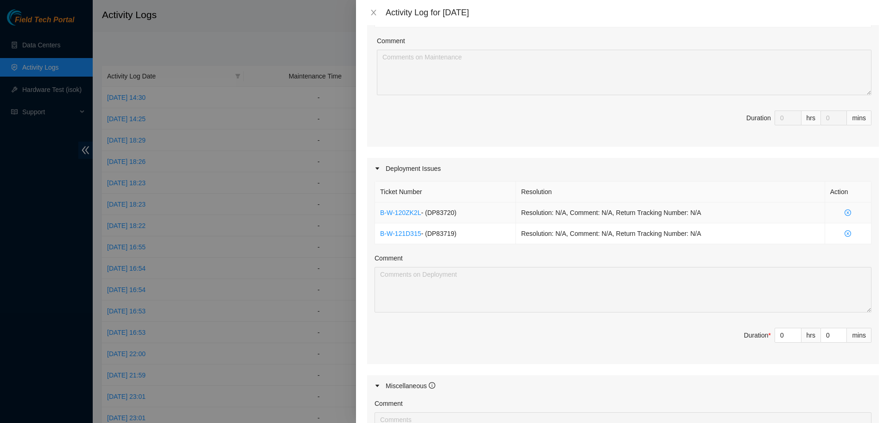
click at [584, 213] on td "Resolution: N/A, Comment: N/A, Return Tracking Number: N/A" at bounding box center [670, 212] width 309 height 21
click at [583, 213] on td "Resolution: N/A, Comment: N/A, Return Tracking Number: N/A" at bounding box center [670, 212] width 309 height 21
click at [728, 214] on td "Resolution: N/A, Comment: N/A, Return Tracking Number: N/A" at bounding box center [670, 212] width 309 height 21
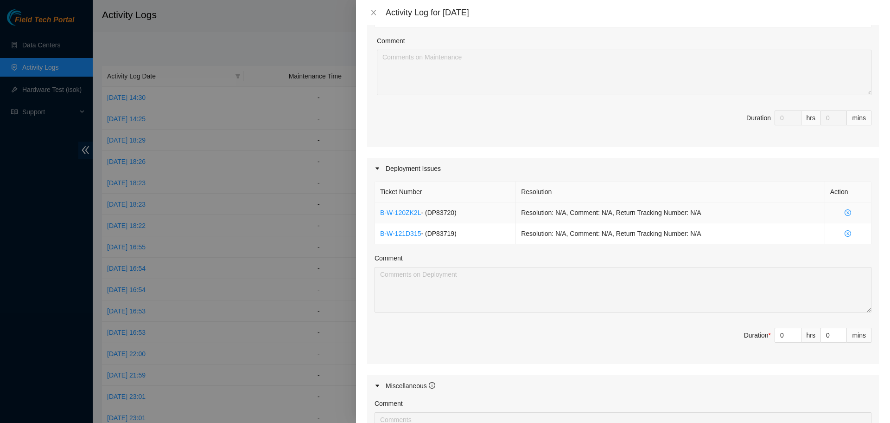
click at [703, 209] on td "Resolution: N/A, Comment: N/A, Return Tracking Number: N/A" at bounding box center [670, 212] width 309 height 21
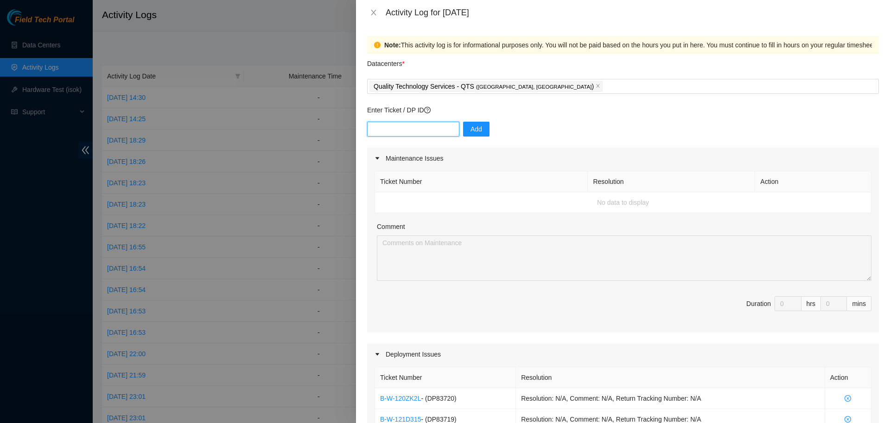
click at [399, 129] on input "text" at bounding box center [413, 129] width 92 height 15
paste input "DP83721"
type input "DP83721"
click at [471, 129] on span "Add" at bounding box center [477, 129] width 12 height 10
click at [396, 132] on input "text" at bounding box center [413, 129] width 92 height 15
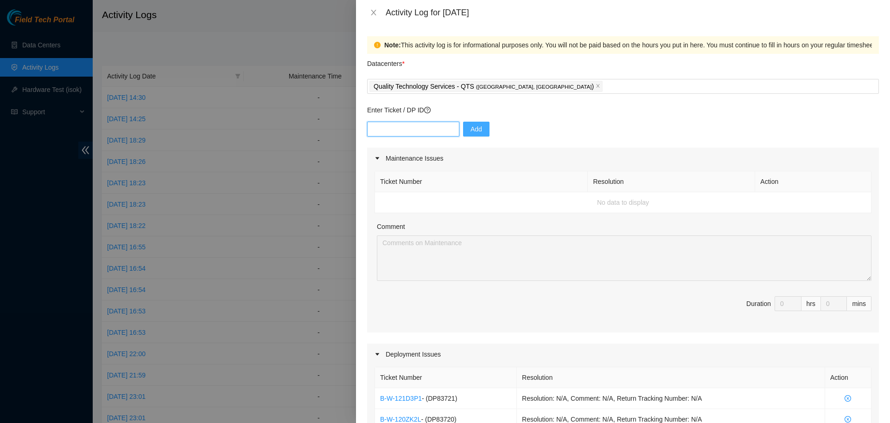
paste input "DP83722"
type input "DP83722"
click at [475, 127] on span "Add" at bounding box center [477, 129] width 12 height 10
click at [400, 136] on div "Add" at bounding box center [623, 135] width 512 height 26
click at [400, 133] on input "text" at bounding box center [413, 129] width 92 height 15
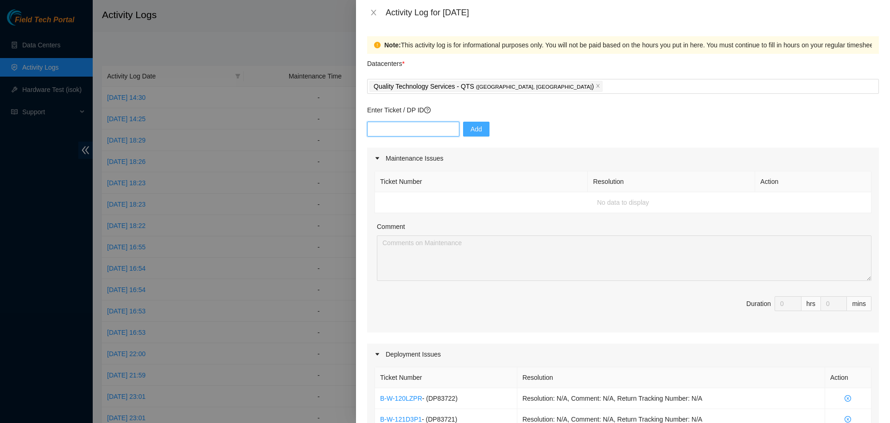
paste input "DP83723"
type input "DP83723"
click at [471, 128] on span "Add" at bounding box center [477, 129] width 12 height 10
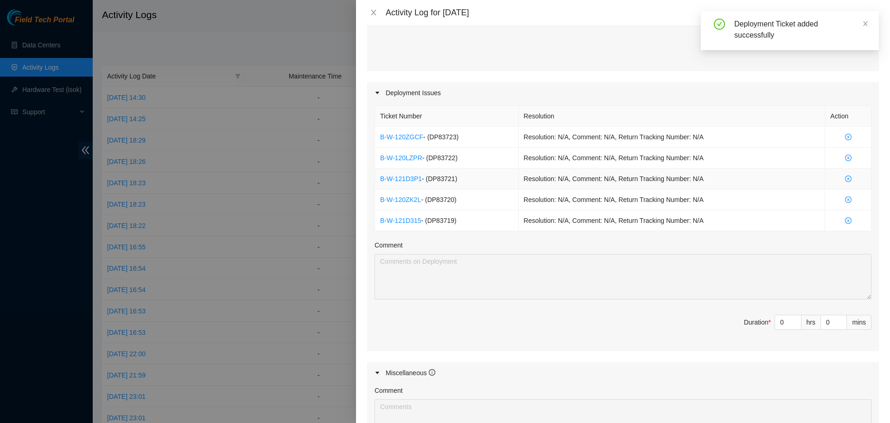
scroll to position [278, 0]
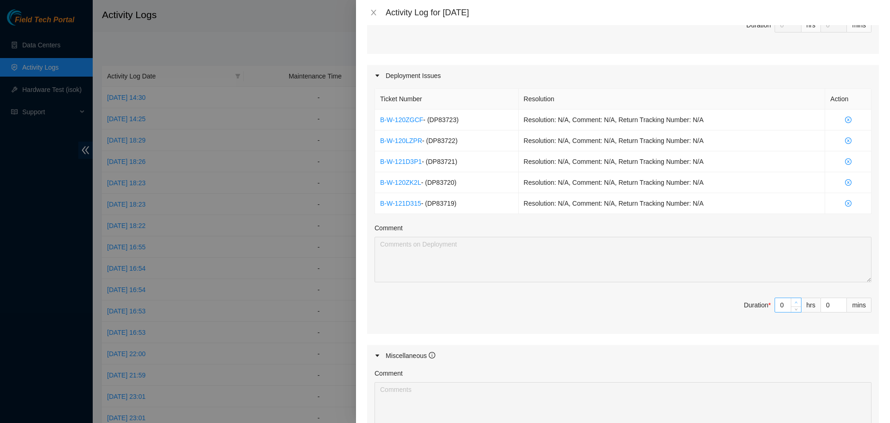
type input "1"
click at [795, 301] on icon "up" at bounding box center [796, 302] width 3 height 3
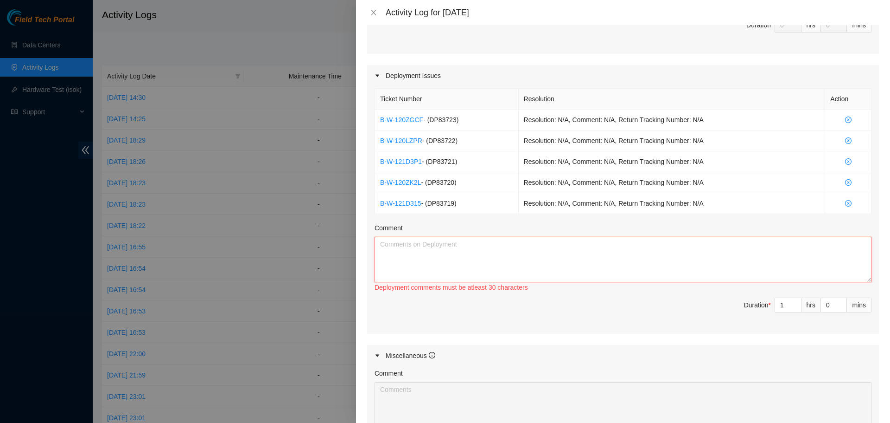
click at [730, 262] on textarea "Comment" at bounding box center [623, 259] width 497 height 45
paste textarea "DP83719 - Earthworm servers, Opengear SCS, and Edgecore Mgmt switch have been m…"
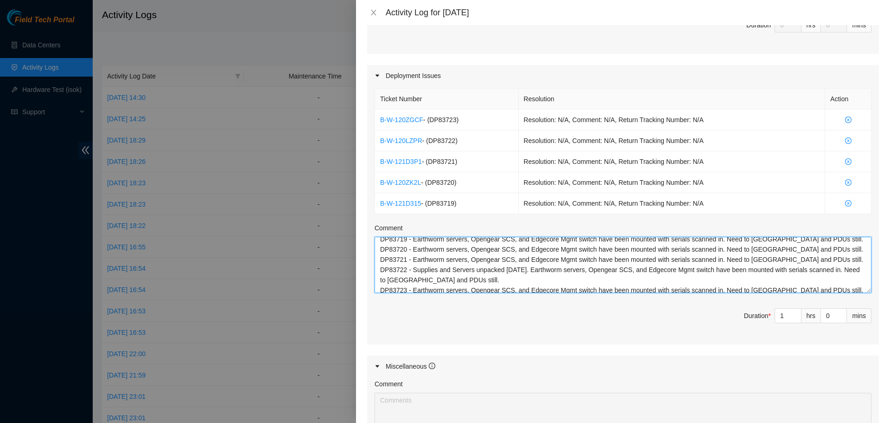
scroll to position [0, 0]
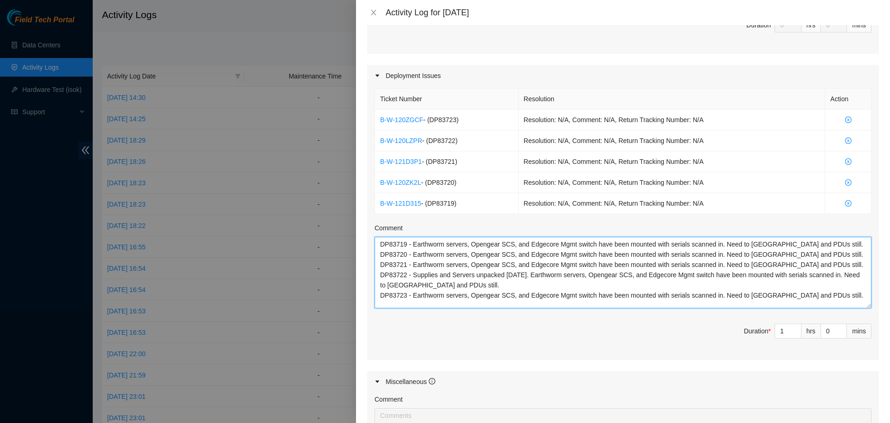
drag, startPoint x: 862, startPoint y: 279, endPoint x: 858, endPoint y: 305, distance: 26.3
click at [858, 305] on textarea "DP83719 - Earthworm servers, Opengear SCS, and Edgecore Mgmt switch have been m…" at bounding box center [623, 272] width 497 height 71
type textarea "DP83719 - Earthworm servers, Opengear SCS, and Edgecore Mgmt switch have been m…"
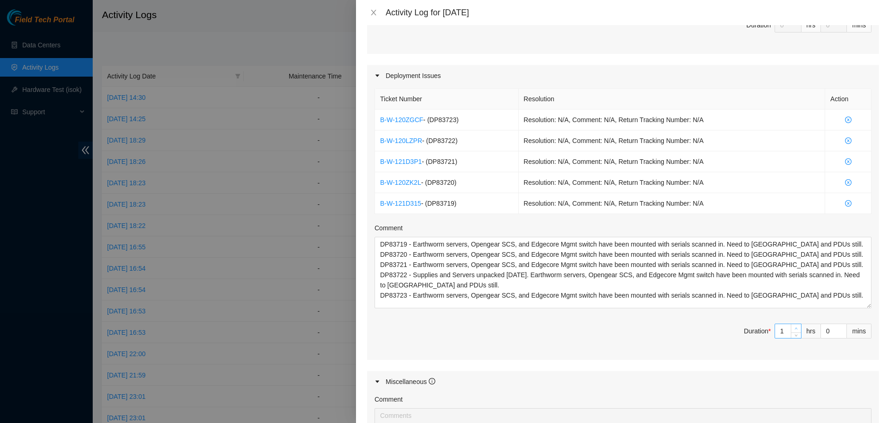
type input "2"
click at [795, 327] on icon "up" at bounding box center [796, 328] width 3 height 3
type input "3"
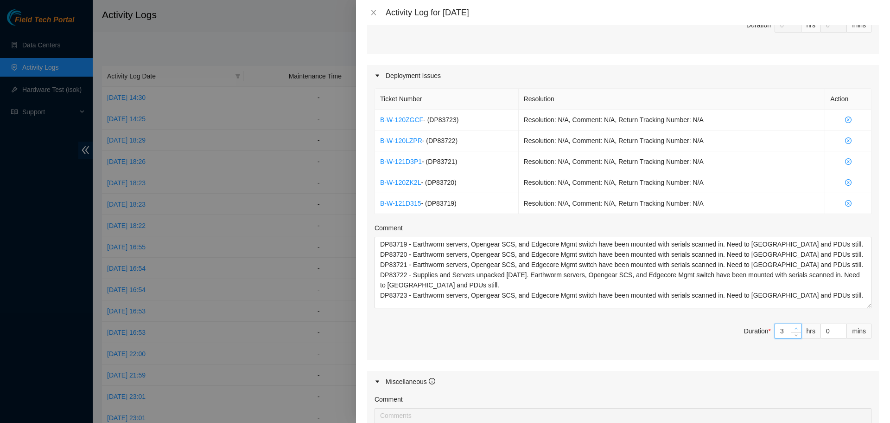
click at [795, 327] on icon "up" at bounding box center [796, 328] width 3 height 3
type input "4"
click at [795, 327] on icon "up" at bounding box center [796, 328] width 3 height 3
type input "5"
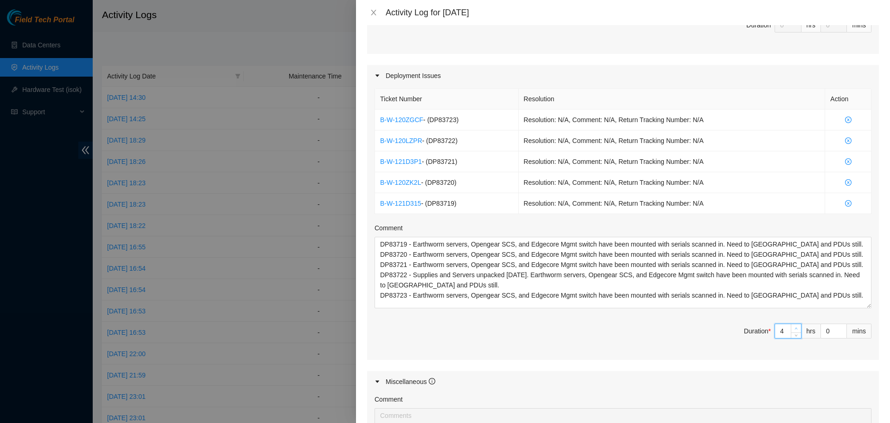
type input "5"
click at [795, 327] on icon "up" at bounding box center [796, 328] width 3 height 3
type input "6"
click at [795, 327] on icon "up" at bounding box center [796, 328] width 3 height 3
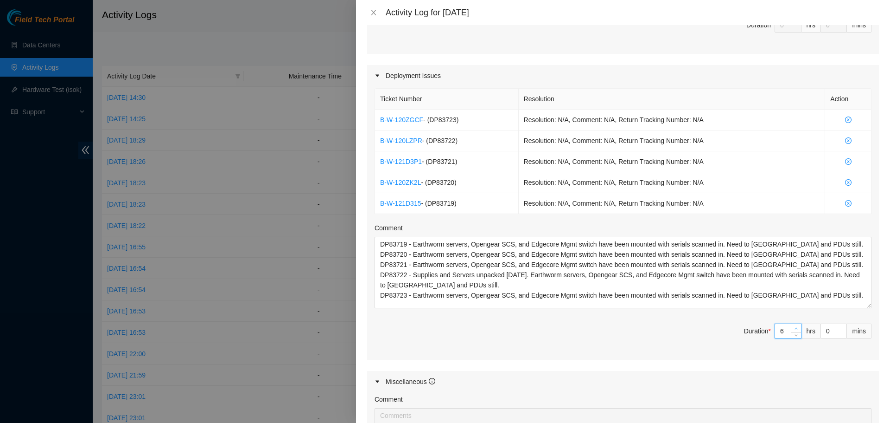
type input "7"
click at [795, 327] on icon "up" at bounding box center [796, 328] width 3 height 3
type input "8"
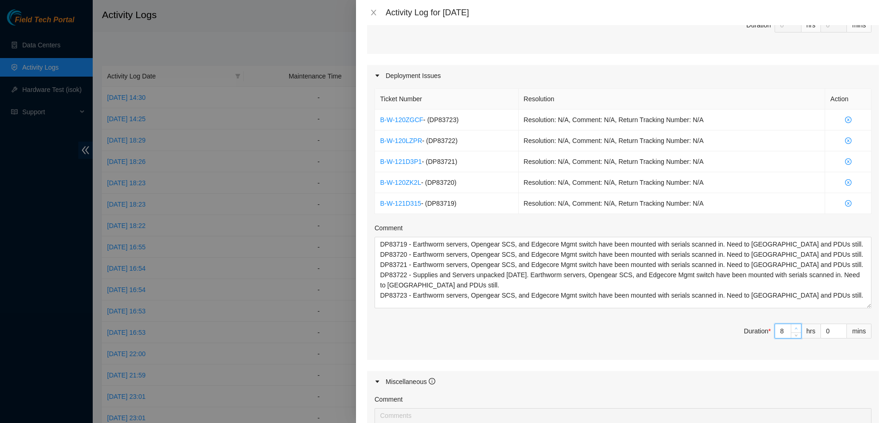
click at [795, 327] on icon "up" at bounding box center [796, 328] width 3 height 3
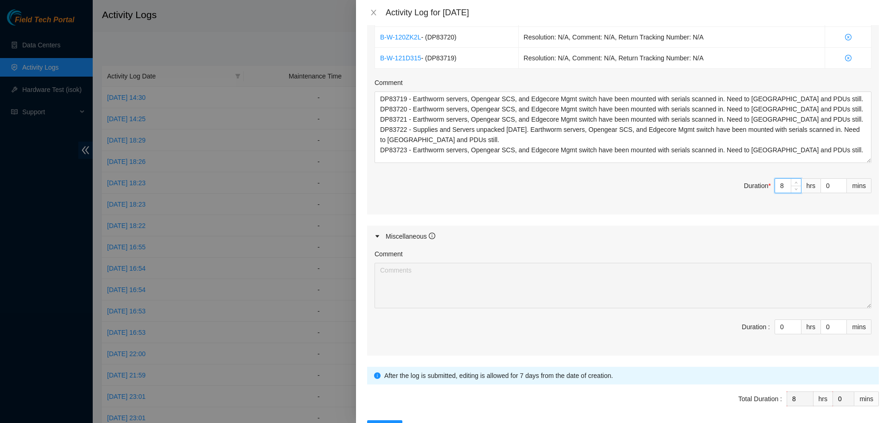
scroll to position [458, 0]
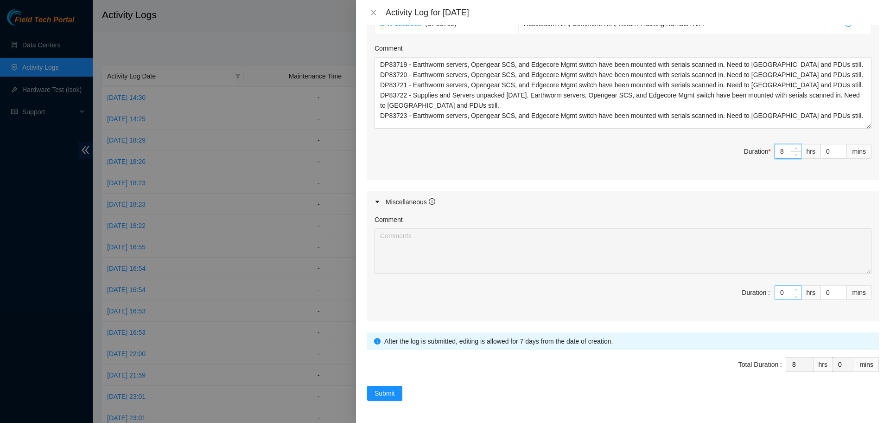
type input "1"
type input "9"
click at [794, 287] on span "up" at bounding box center [797, 290] width 6 height 6
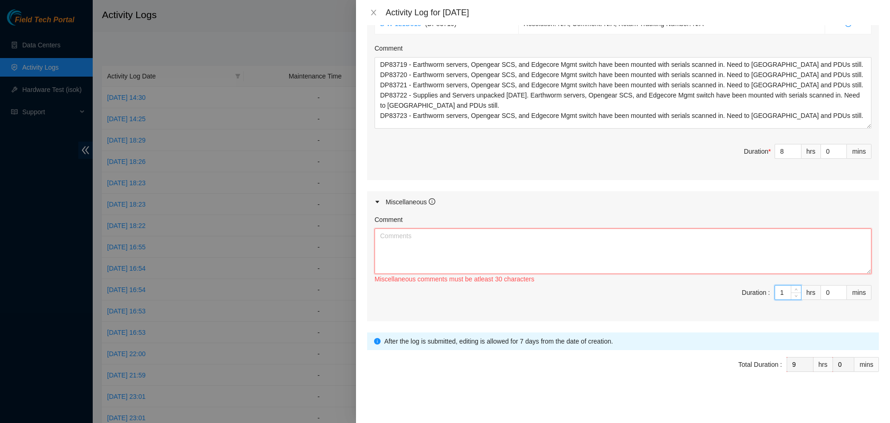
click at [643, 251] on textarea "Comment" at bounding box center [623, 250] width 497 height 45
paste textarea "Morning commute to QTS recorded - 8:00 AM - 10:00 PM 10:00 PM - 6:30 PM Night c…"
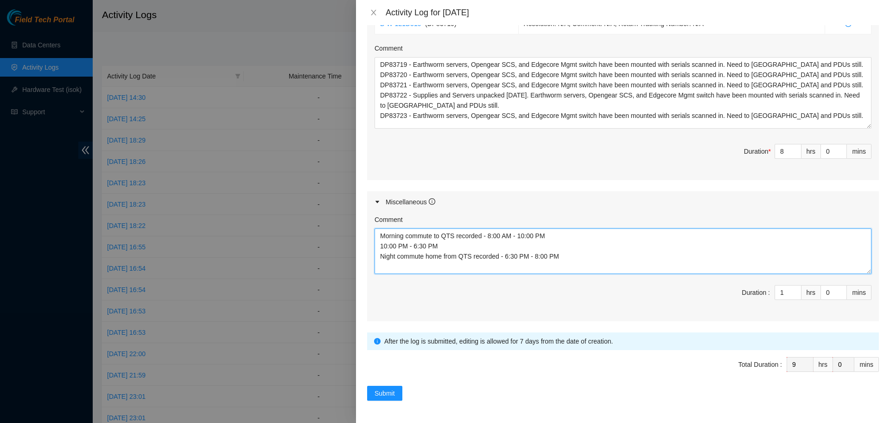
click at [438, 252] on textarea "Morning commute to QTS recorded - 8:00 AM - 10:00 PM 10:00 PM - 6:30 PM Night c…" at bounding box center [623, 250] width 497 height 45
drag, startPoint x: 438, startPoint y: 245, endPoint x: 377, endPoint y: 247, distance: 60.8
click at [377, 247] on textarea "Morning commute to QTS recorded - 8:00 AM - 10:00 PM 10:00 PM - 6:30 PM Night c…" at bounding box center [623, 250] width 497 height 45
type textarea "Morning commute to QTS recorded - 8:00 AM - 10:00 PM Night commute home from QT…"
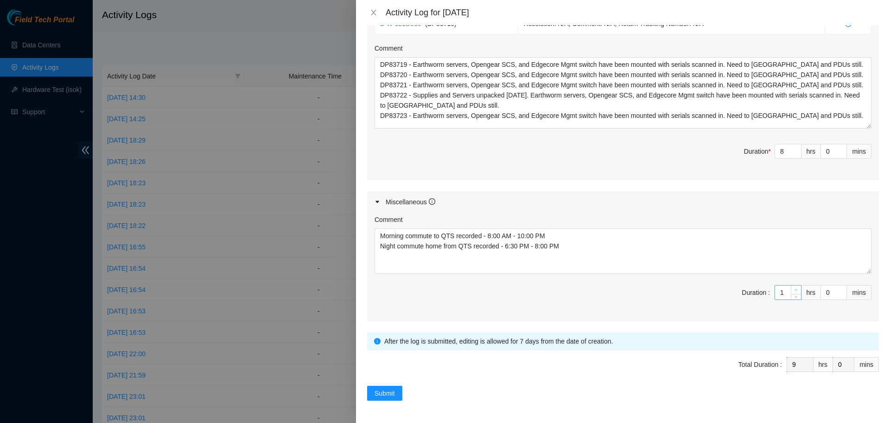
type input "2"
type input "10"
click at [795, 288] on icon "up" at bounding box center [796, 289] width 3 height 3
type input "3"
type input "11"
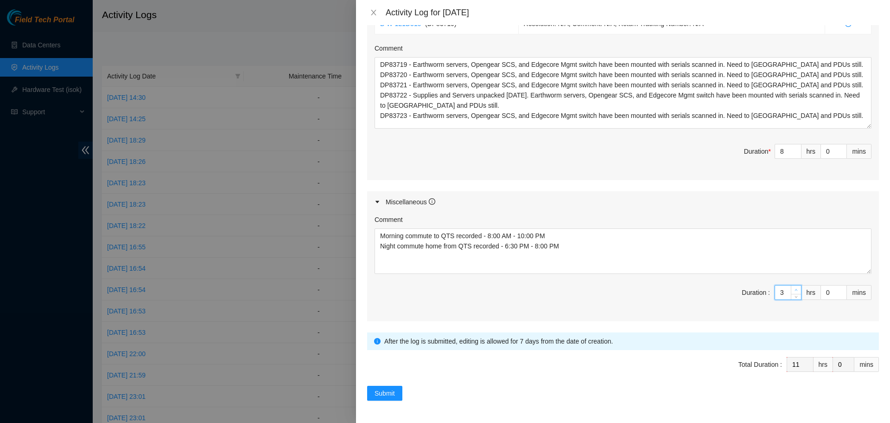
click at [795, 288] on icon "up" at bounding box center [796, 289] width 3 height 3
click at [824, 292] on input "0" at bounding box center [834, 292] width 26 height 14
type input "3"
type input "30"
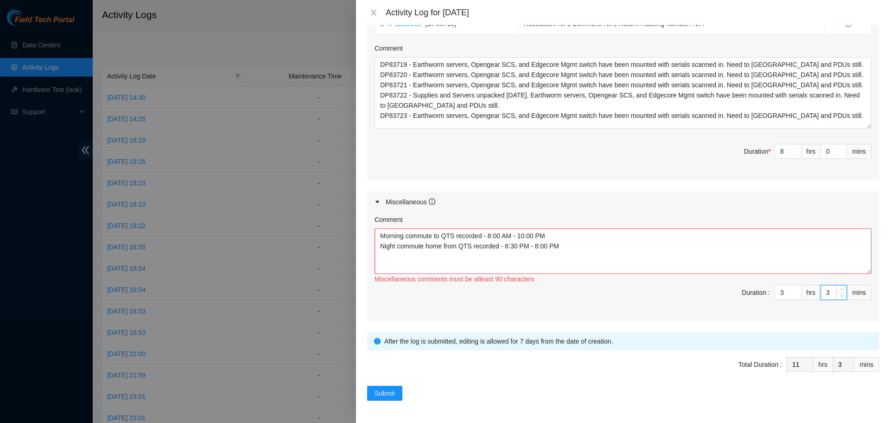
type input "30"
click at [587, 184] on div "Maintenance Issues Ticket Number Resolution Action No data to display Comment D…" at bounding box center [623, 5] width 512 height 631
drag, startPoint x: 482, startPoint y: 235, endPoint x: 378, endPoint y: 236, distance: 104.4
click at [378, 236] on textarea "Morning commute to QTS recorded - 8:00 AM - 10:00 PM Night commute home from QT…" at bounding box center [623, 250] width 497 height 45
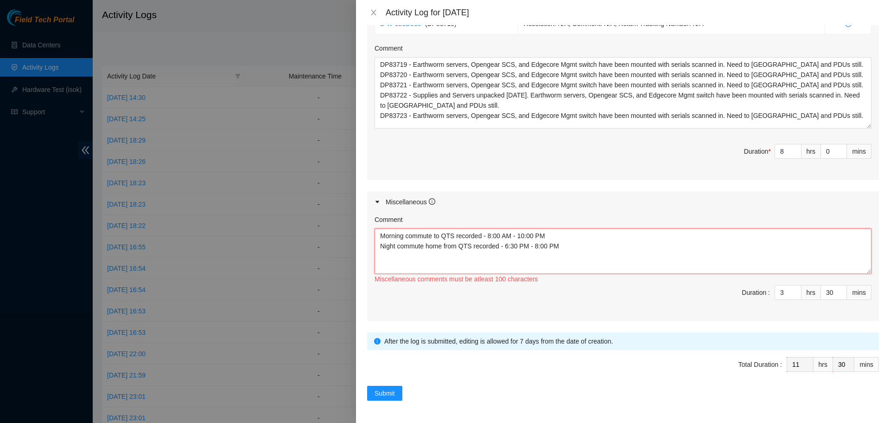
paste textarea "travel commute to QTS colo location in Chicago"
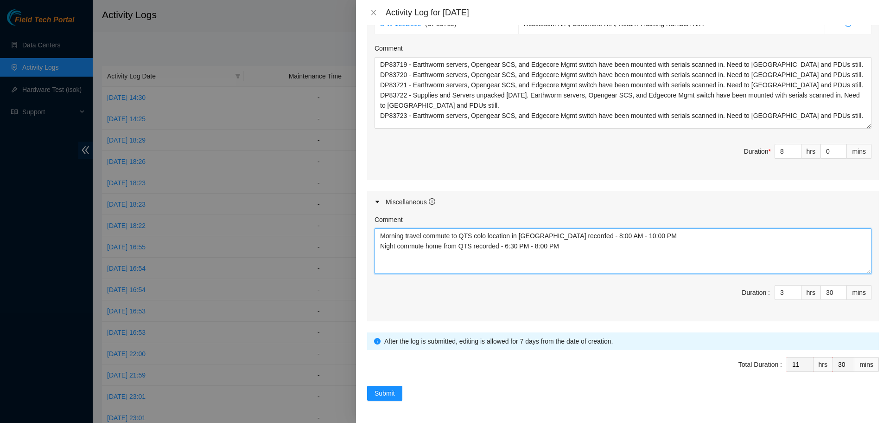
drag, startPoint x: 500, startPoint y: 245, endPoint x: 380, endPoint y: 247, distance: 120.1
click at [380, 247] on textarea "Morning travel commute to QTS colo location in Chicago recorded - 8:00 AM - 10:…" at bounding box center [623, 250] width 497 height 45
paste textarea "travel commute home to Algonquin from QTS colo"
click at [649, 248] on textarea "Morning travel commute to QTS colo location in Chicago recorded - 8:00 AM - 10:…" at bounding box center [623, 250] width 497 height 45
type textarea "Morning travel commute to QTS colo location in Chicago recorded - 8:00 AM - 10:…"
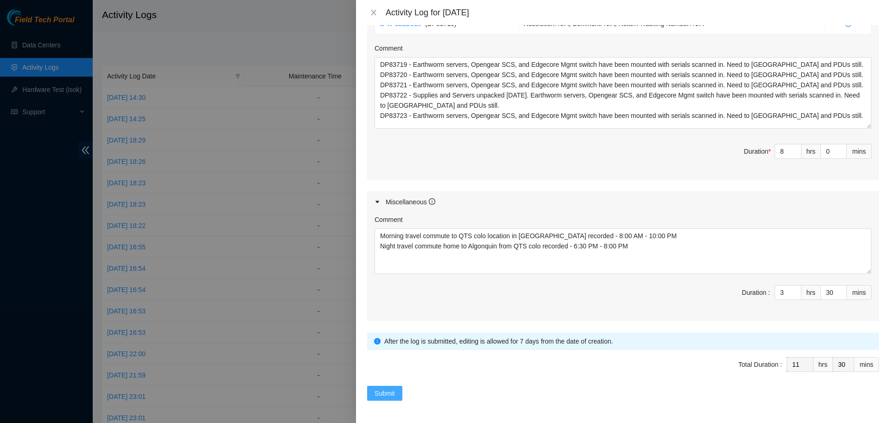
click at [383, 389] on span "Submit" at bounding box center [385, 393] width 20 height 10
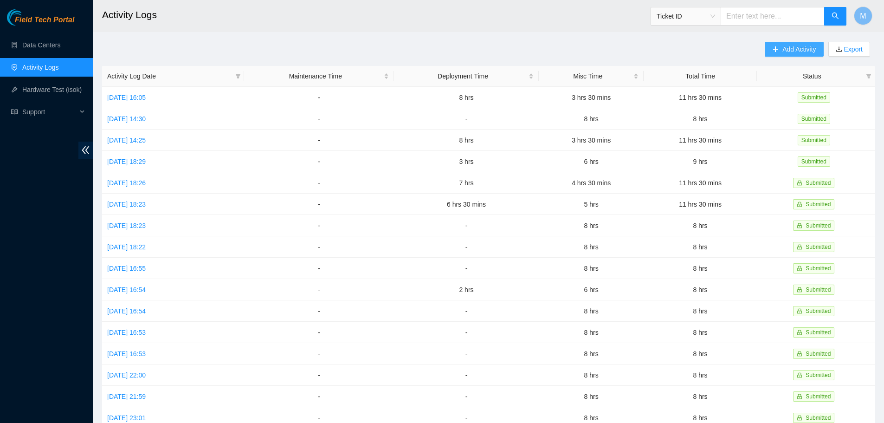
click at [768, 50] on button "Add Activity" at bounding box center [793, 49] width 58 height 15
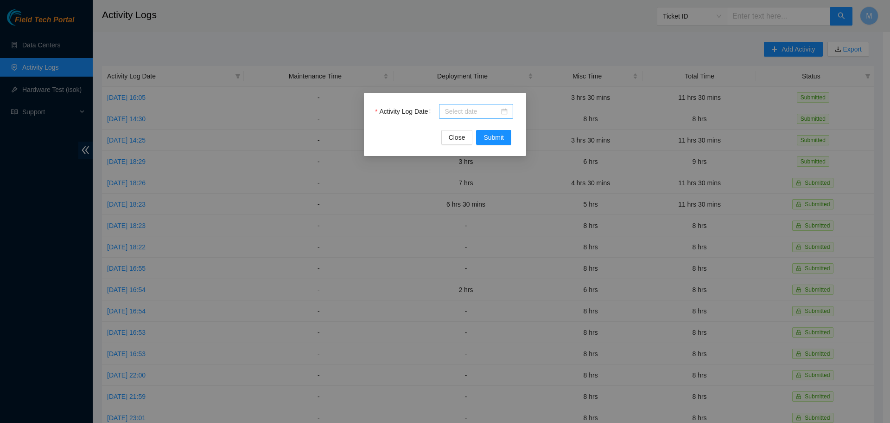
click at [502, 115] on div at bounding box center [476, 111] width 63 height 10
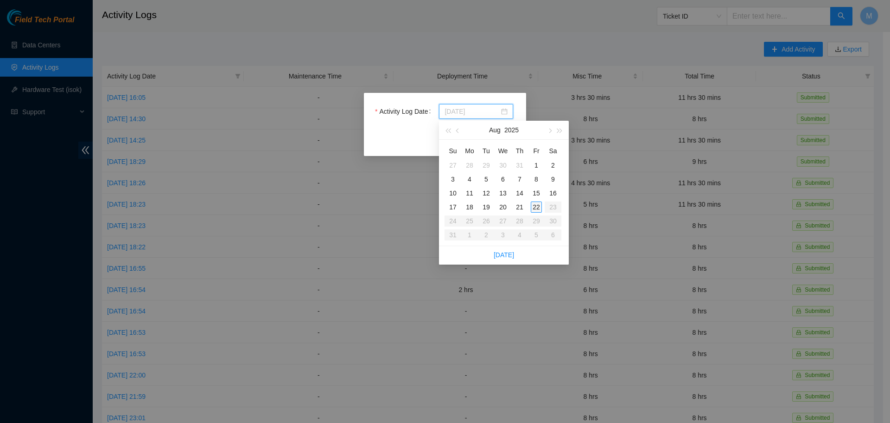
type input "2025-08-22"
click at [536, 202] on div "22" at bounding box center [536, 206] width 11 height 11
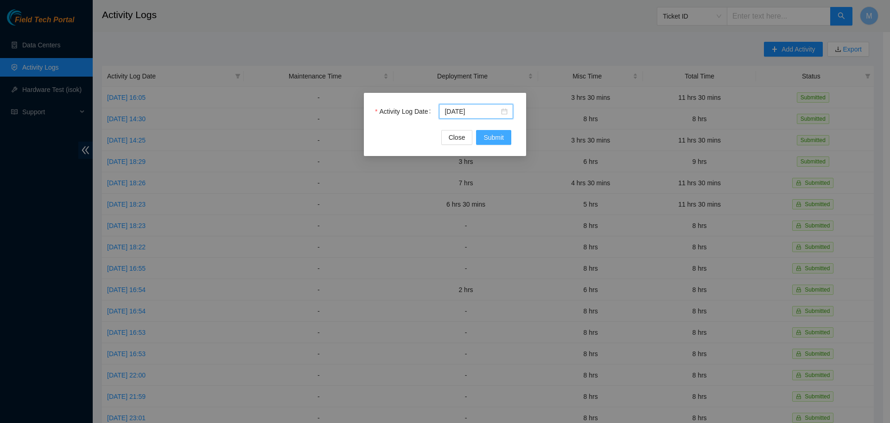
click at [496, 136] on span "Submit" at bounding box center [494, 137] width 20 height 10
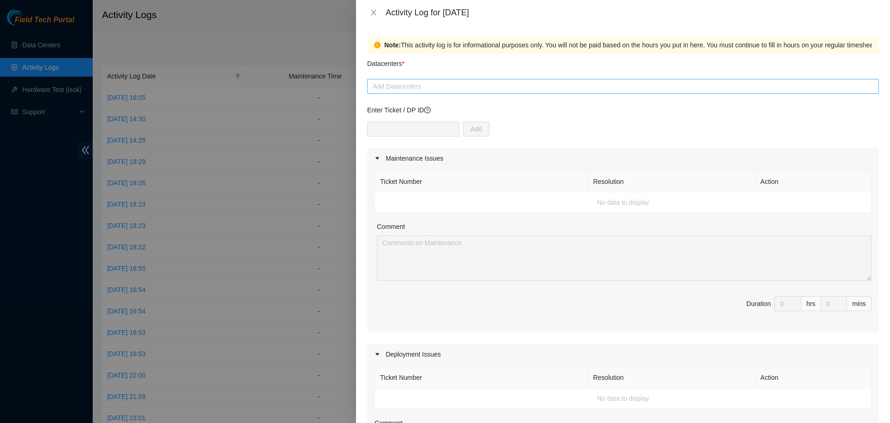
click at [488, 89] on div at bounding box center [623, 86] width 507 height 11
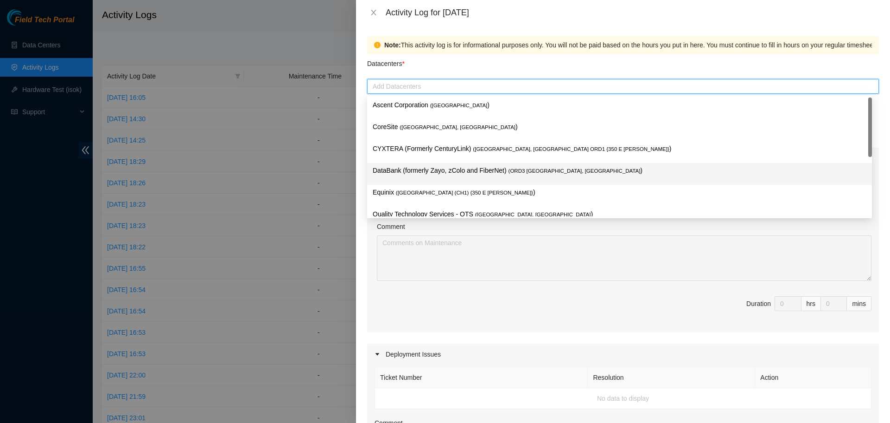
scroll to position [12, 0]
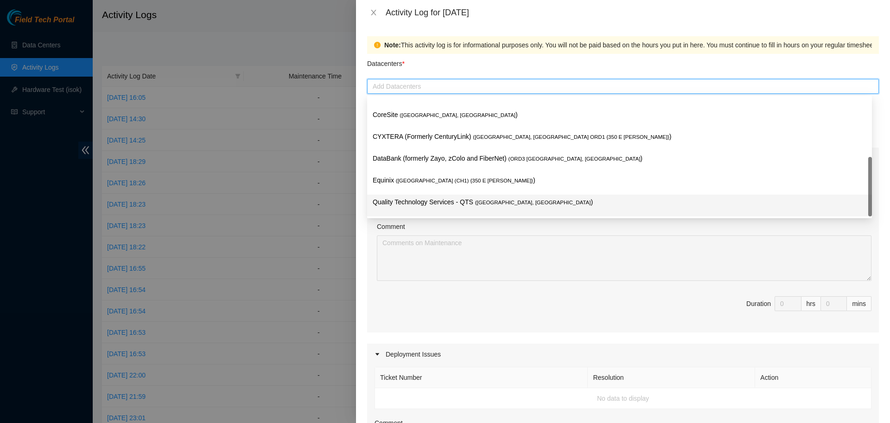
click at [426, 204] on p "Quality Technology Services - QTS ( Chicago, IL )" at bounding box center [620, 202] width 494 height 11
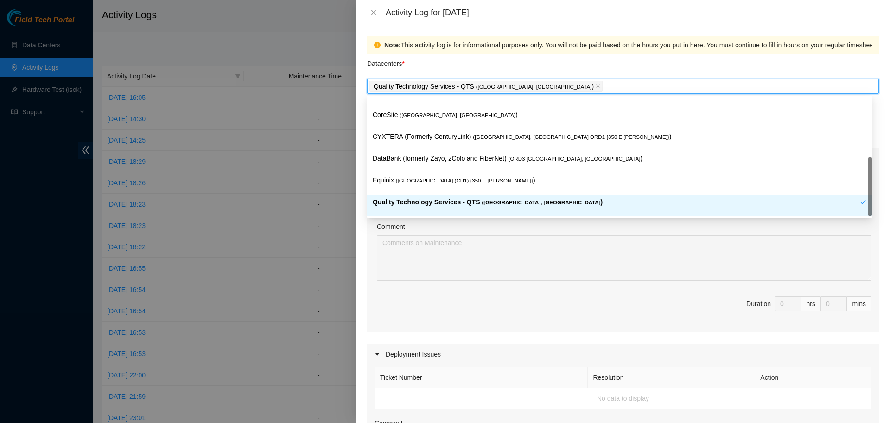
click at [482, 228] on div "Comment" at bounding box center [624, 228] width 495 height 14
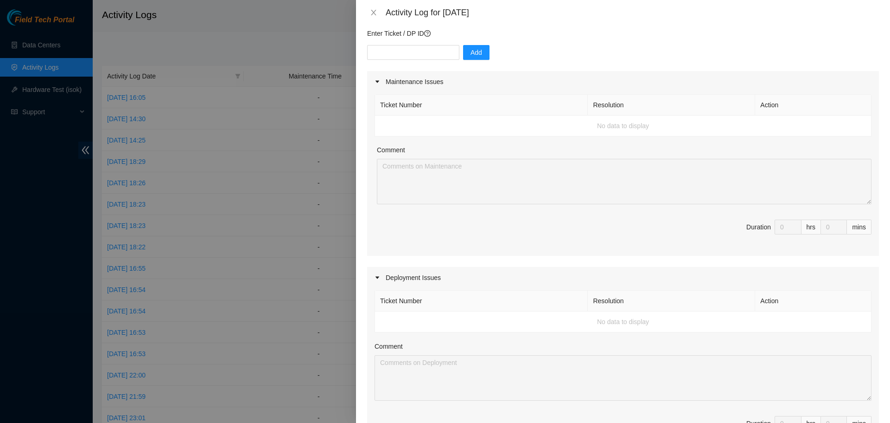
scroll to position [348, 0]
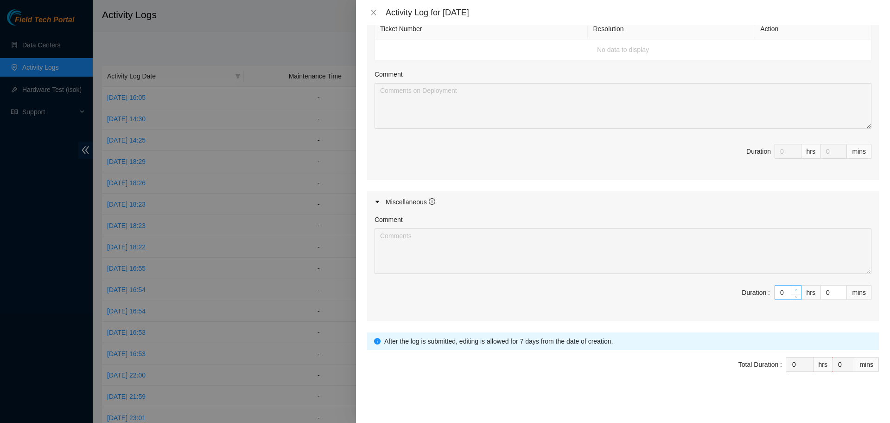
type input "1"
click at [794, 288] on span "up" at bounding box center [797, 290] width 6 height 6
type input "2"
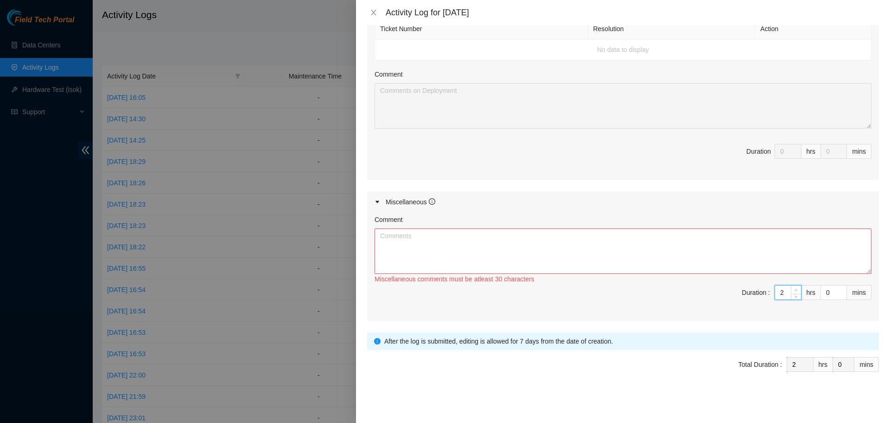
click at [794, 288] on span "up" at bounding box center [797, 290] width 6 height 6
type input "3"
click at [794, 288] on span "up" at bounding box center [797, 290] width 6 height 6
type input "4"
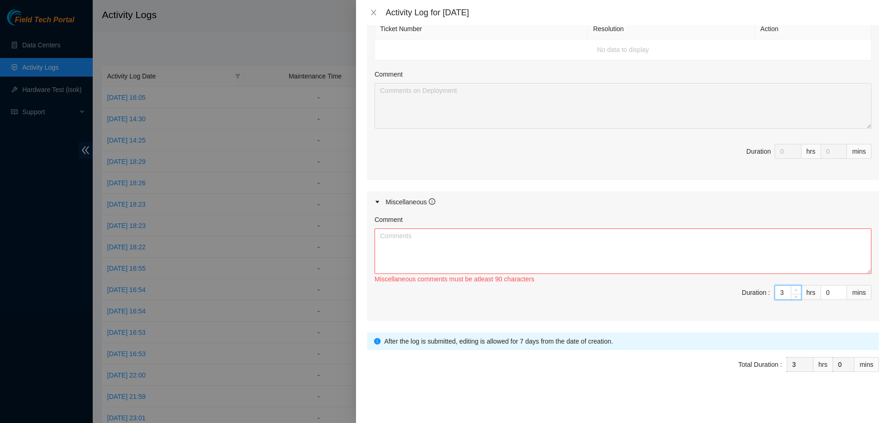
type input "4"
click at [794, 288] on span "up" at bounding box center [797, 290] width 6 height 6
type input "5"
click at [794, 288] on span "up" at bounding box center [797, 290] width 6 height 6
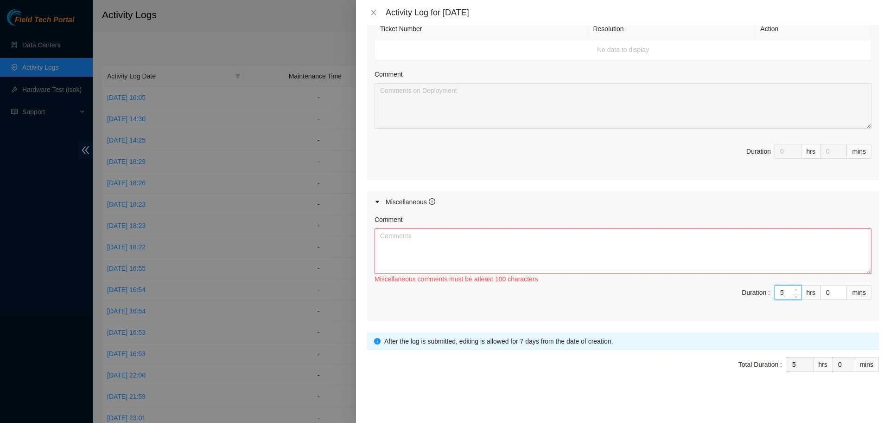
type input "6"
click at [794, 288] on span "up" at bounding box center [797, 290] width 6 height 6
type input "7"
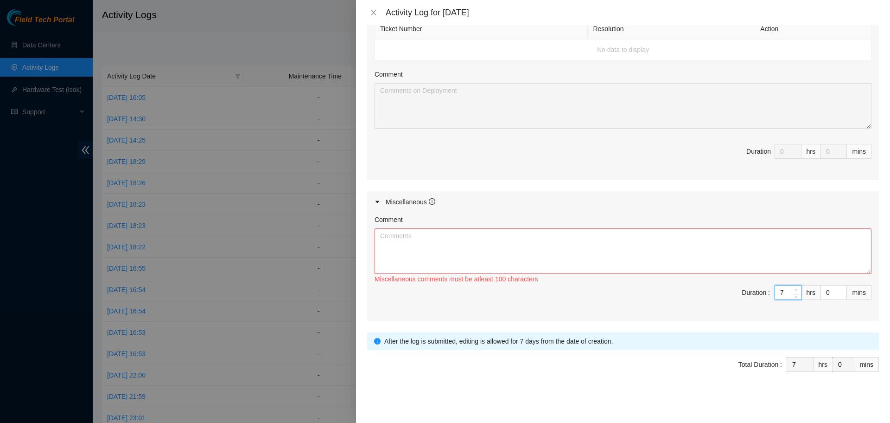
click at [794, 288] on span "up" at bounding box center [797, 290] width 6 height 6
type input "8"
click at [794, 288] on span "up" at bounding box center [797, 290] width 6 height 6
click at [660, 249] on textarea "Comment" at bounding box center [623, 250] width 497 height 45
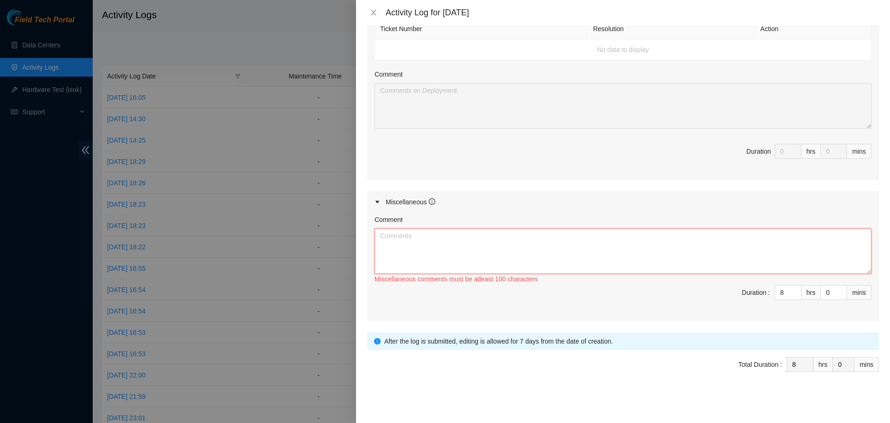
paste textarea "Worked Remote from Home today. Spent the day monitoring chat rooms and emails f…"
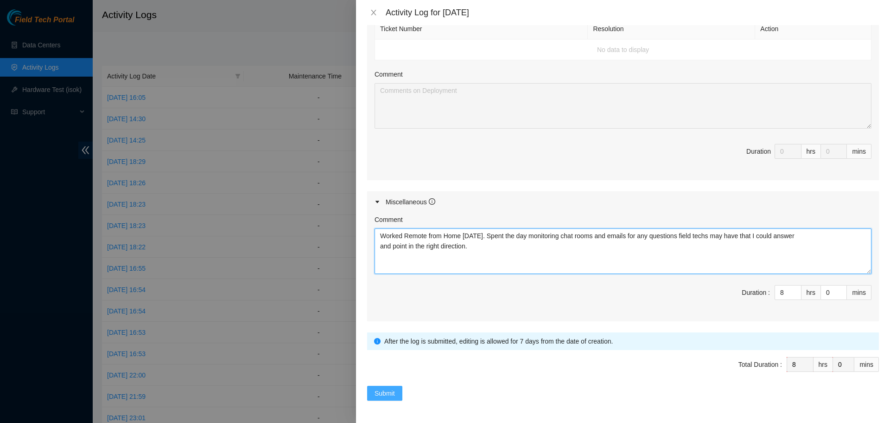
type textarea "Worked Remote from Home today. Spent the day monitoring chat rooms and emails f…"
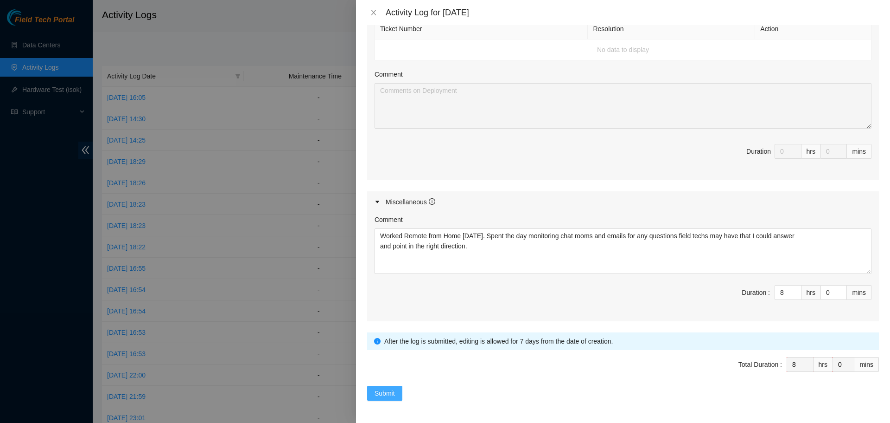
click at [384, 397] on span "Submit" at bounding box center [385, 393] width 20 height 10
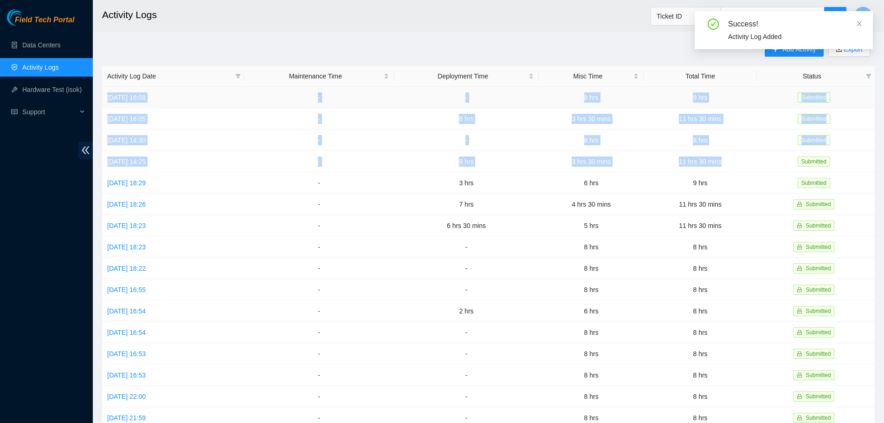
drag, startPoint x: 737, startPoint y: 156, endPoint x: 108, endPoint y: 96, distance: 631.7
click at [108, 96] on tbody "Fri, 22 Aug 2025 16:08 - - 8 hrs 8 hrs Submitted Thu, 21 Aug 2025 16:05 - 8 hrs…" at bounding box center [488, 300] width 772 height 427
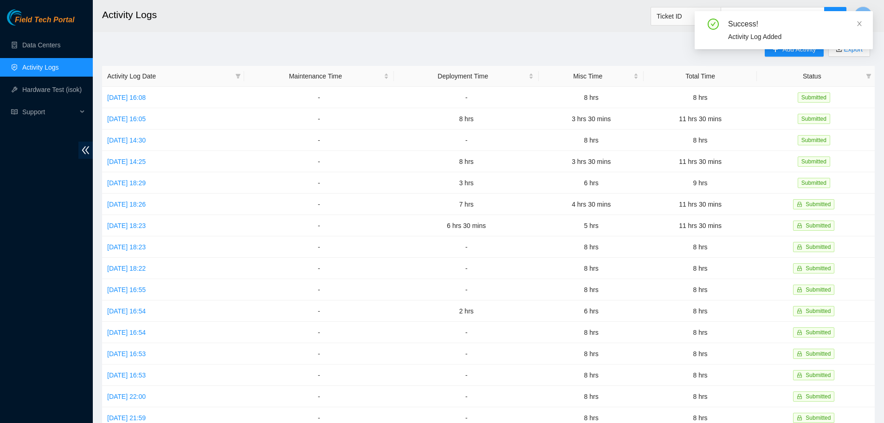
click at [170, 48] on div "Add Activity Export Activity Log Date Maintenance Time Deployment Time Misc Tim…" at bounding box center [488, 292] width 772 height 501
